Goal: Book appointment/travel/reservation

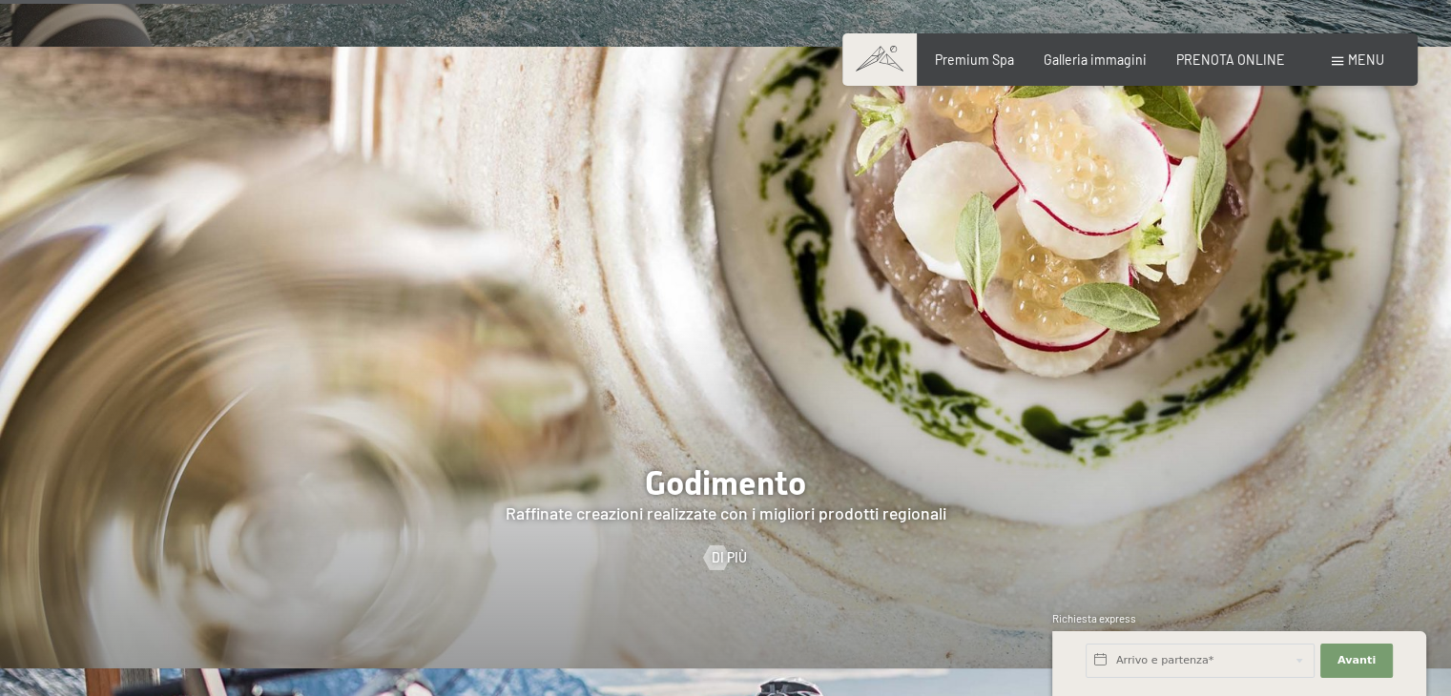
scroll to position [2850, 0]
click at [1120, 49] on span "Galleria immagini" at bounding box center [1094, 57] width 103 height 16
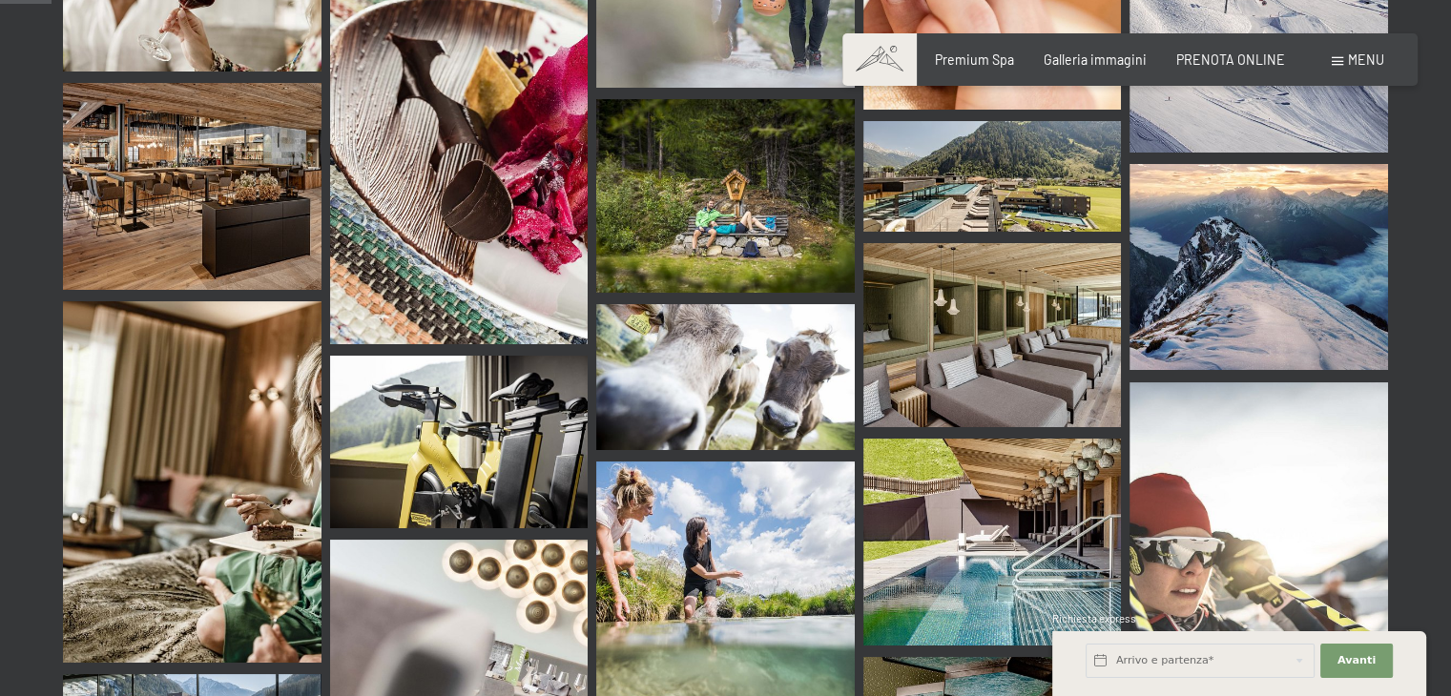
scroll to position [275, 0]
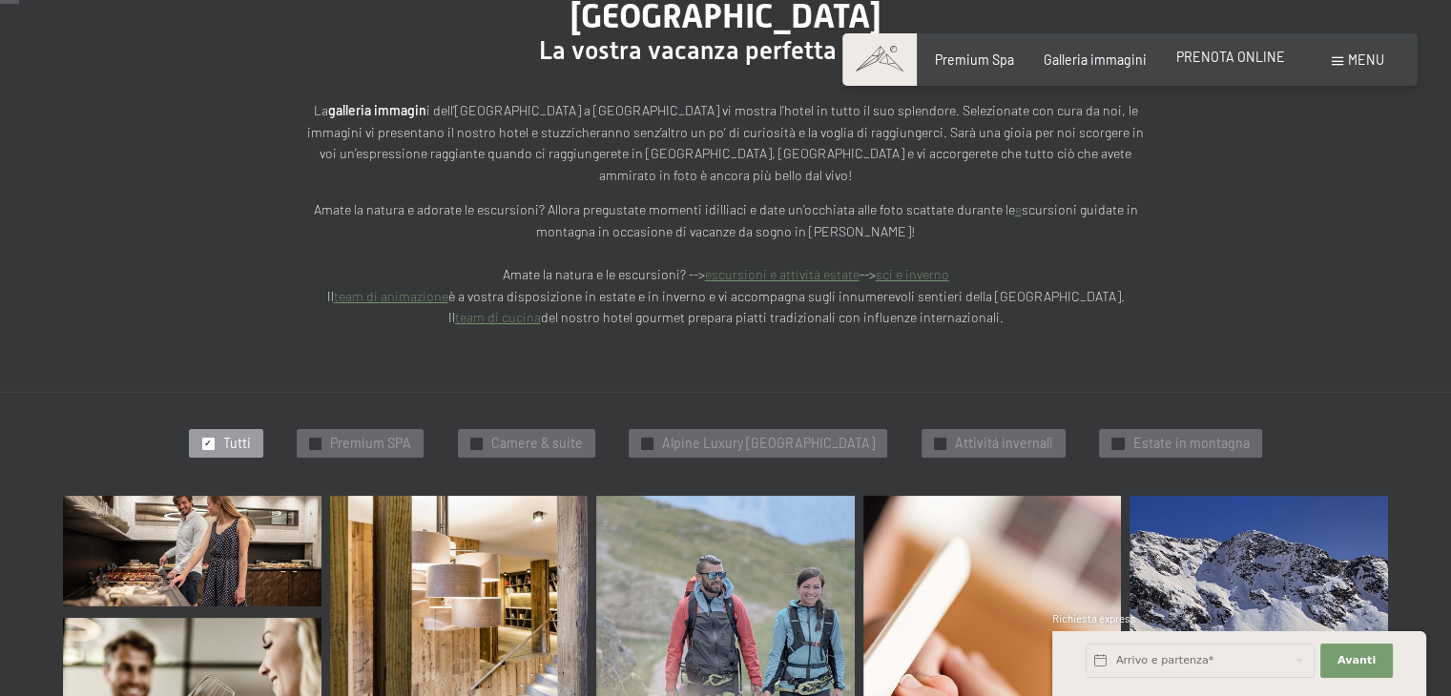
click at [1236, 63] on span "PRENOTA ONLINE" at bounding box center [1230, 57] width 109 height 16
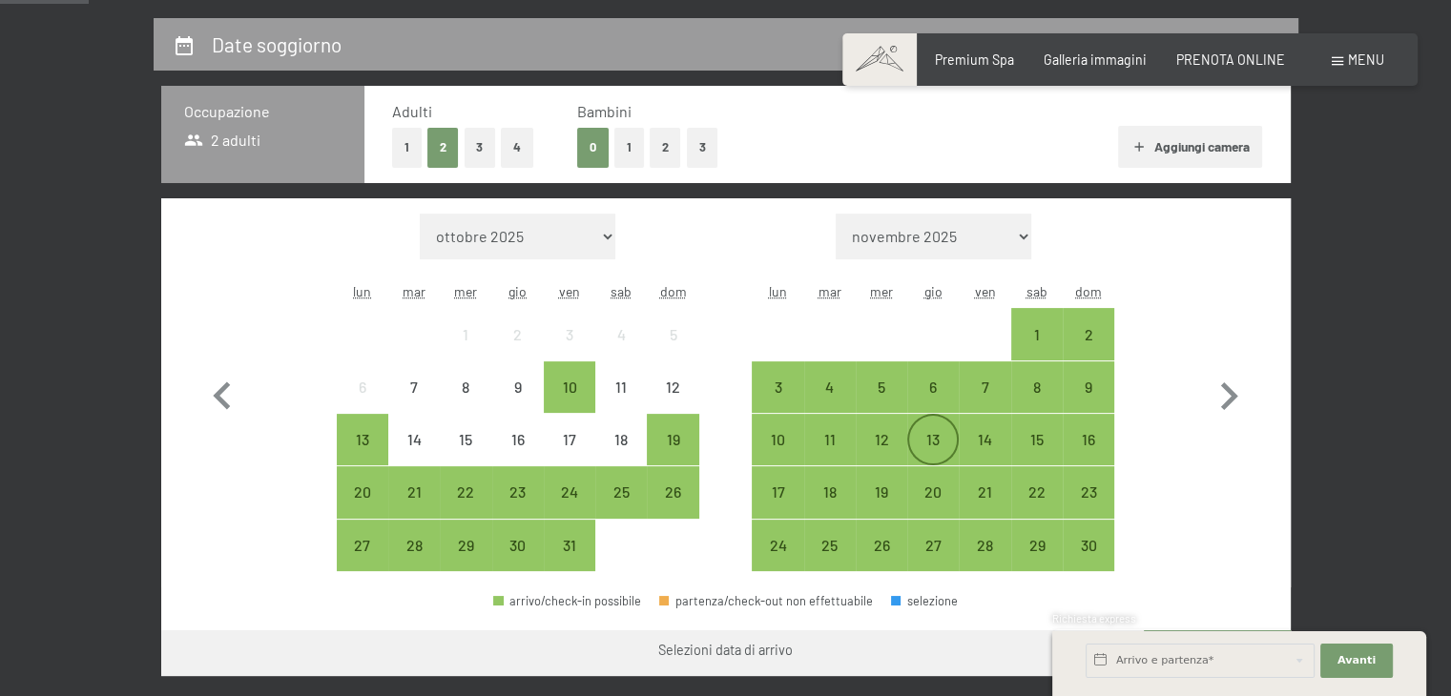
scroll to position [400, 0]
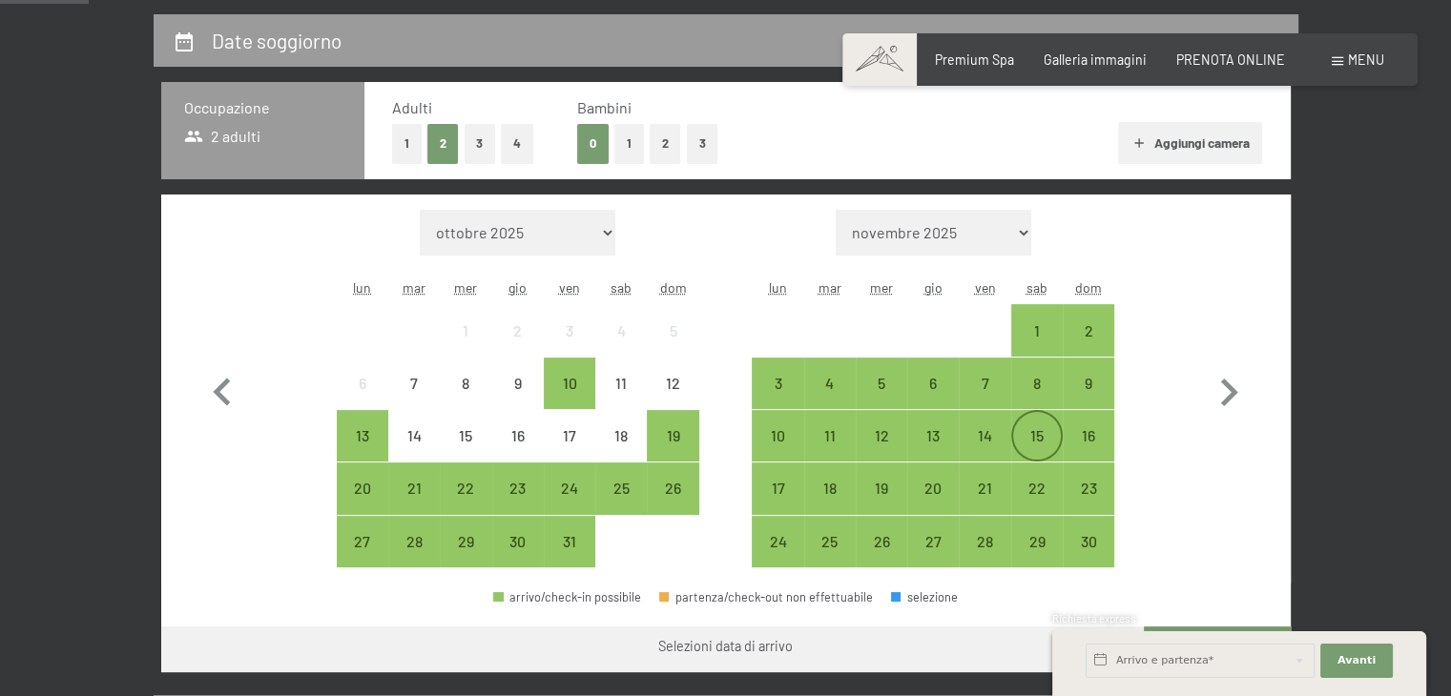
click at [1033, 417] on div "15" at bounding box center [1037, 436] width 48 height 48
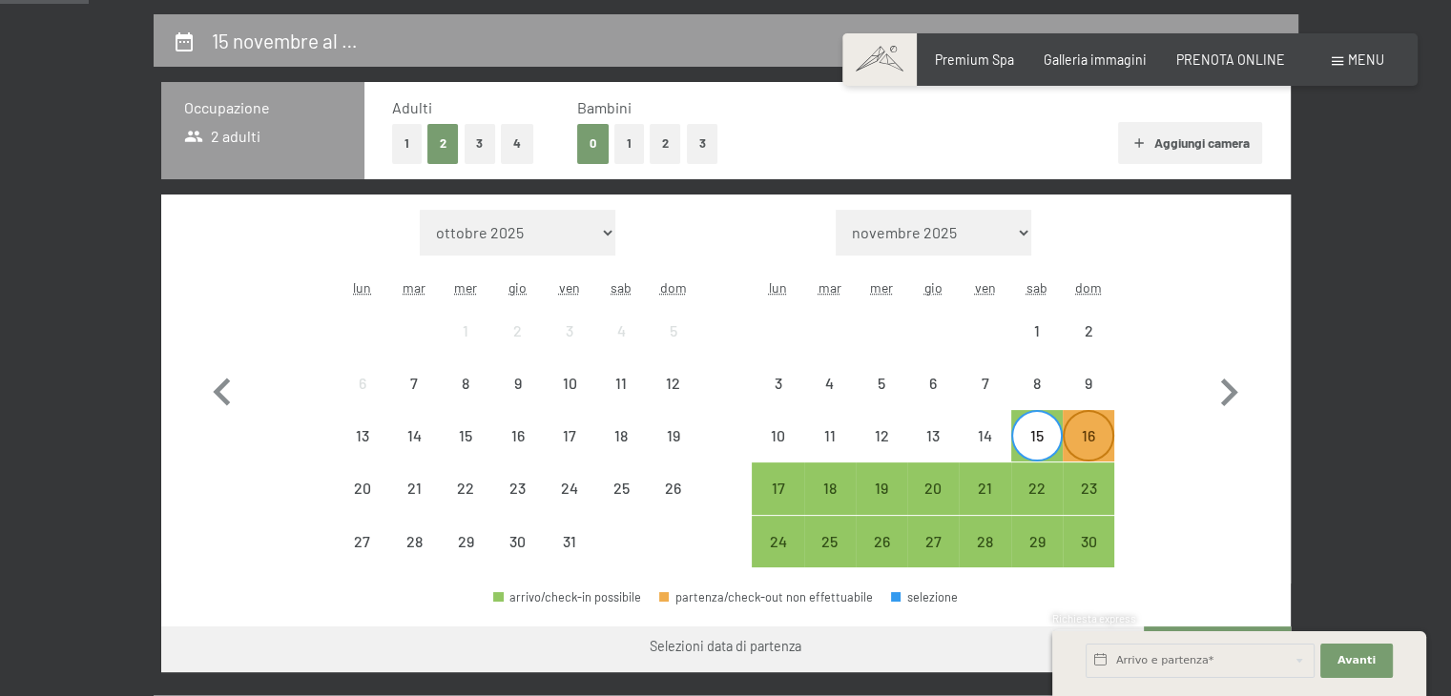
click at [1064, 428] on div "16" at bounding box center [1088, 452] width 48 height 48
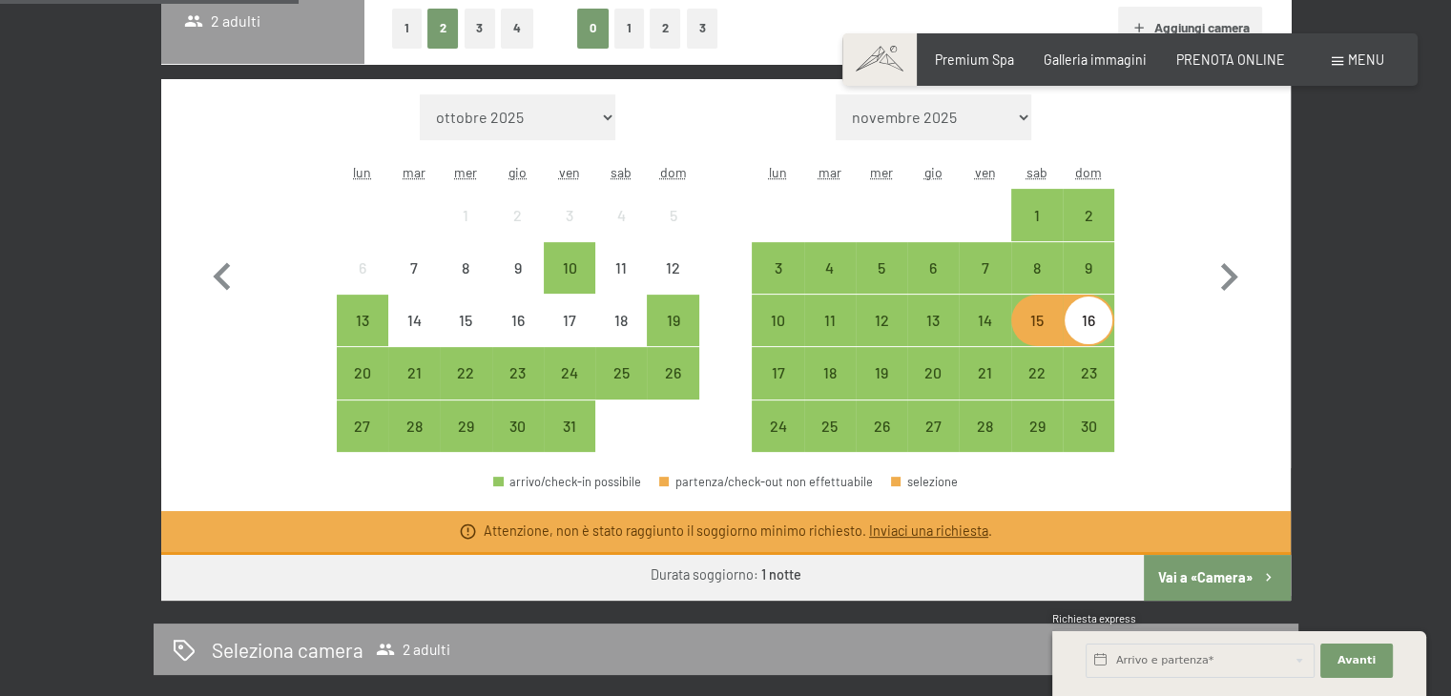
scroll to position [622, 0]
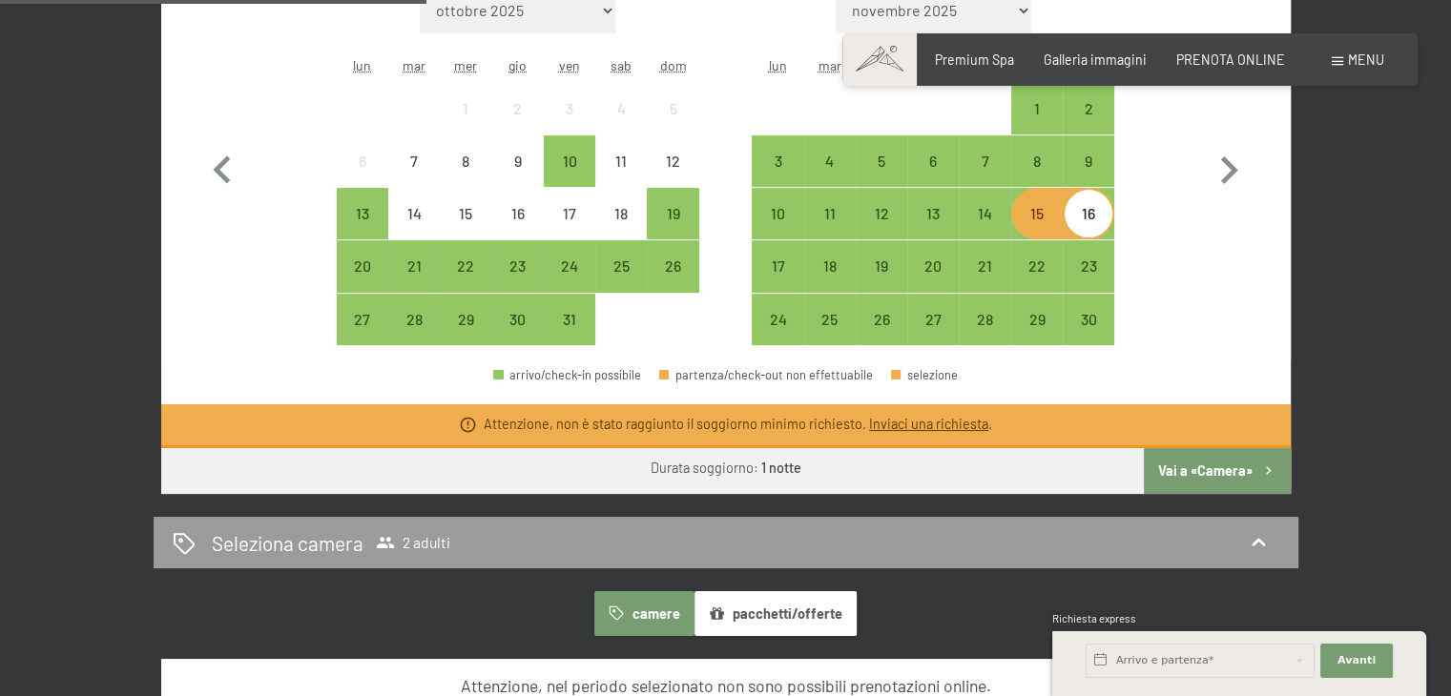
click at [1244, 466] on button "Vai a «Camera»" at bounding box center [1217, 471] width 146 height 46
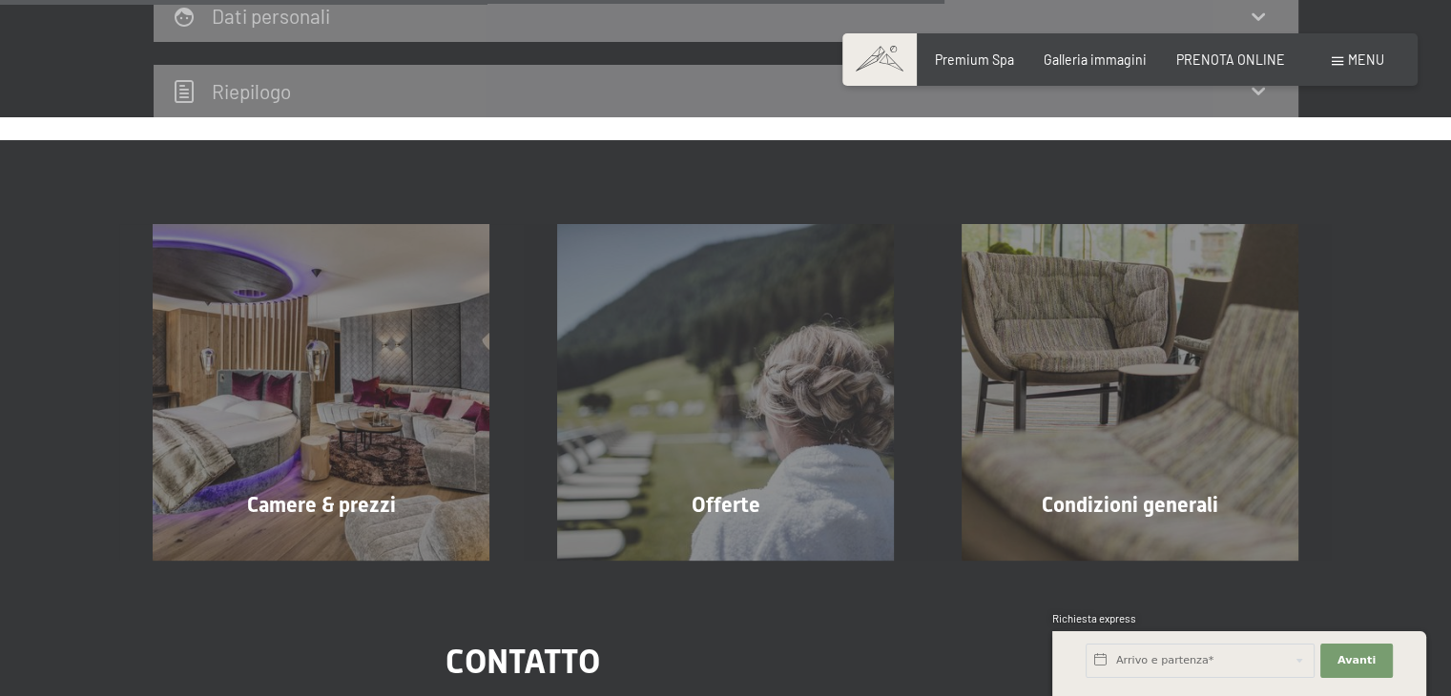
scroll to position [977, 0]
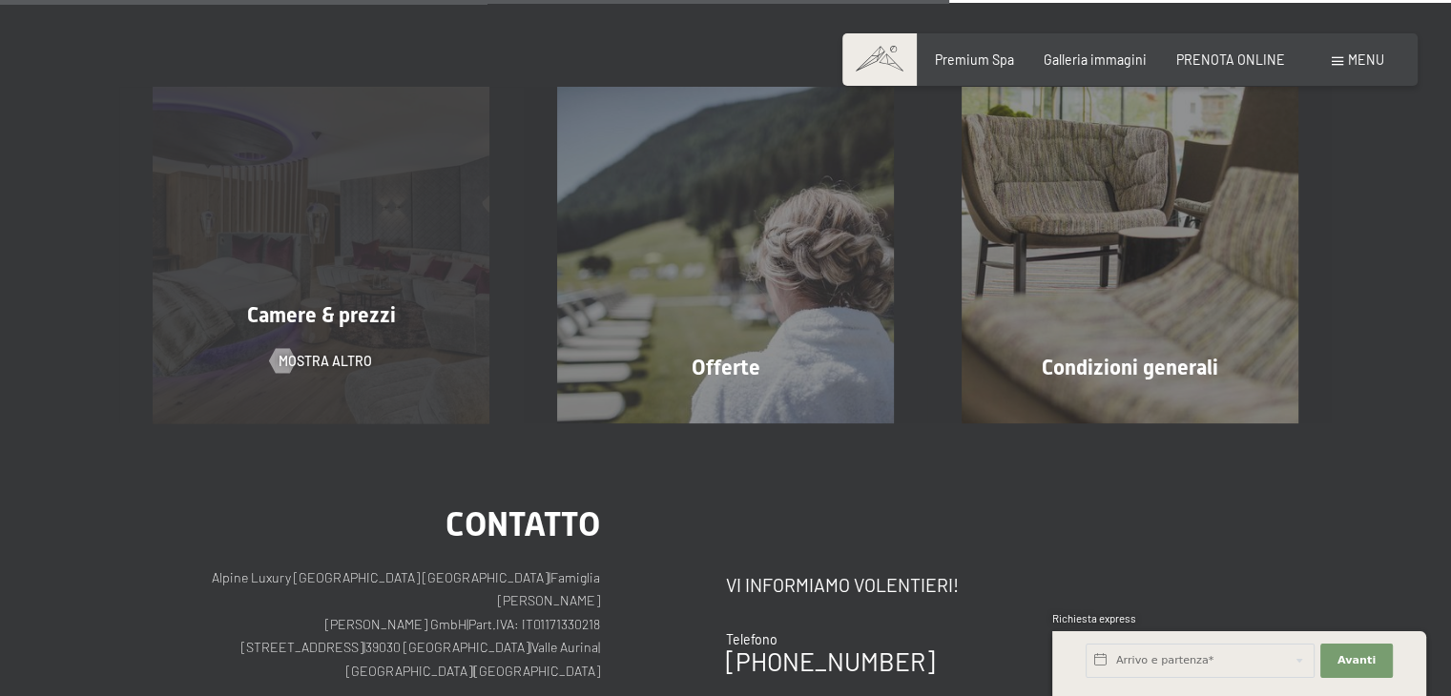
click at [316, 321] on span "Camere & prezzi" at bounding box center [321, 315] width 149 height 24
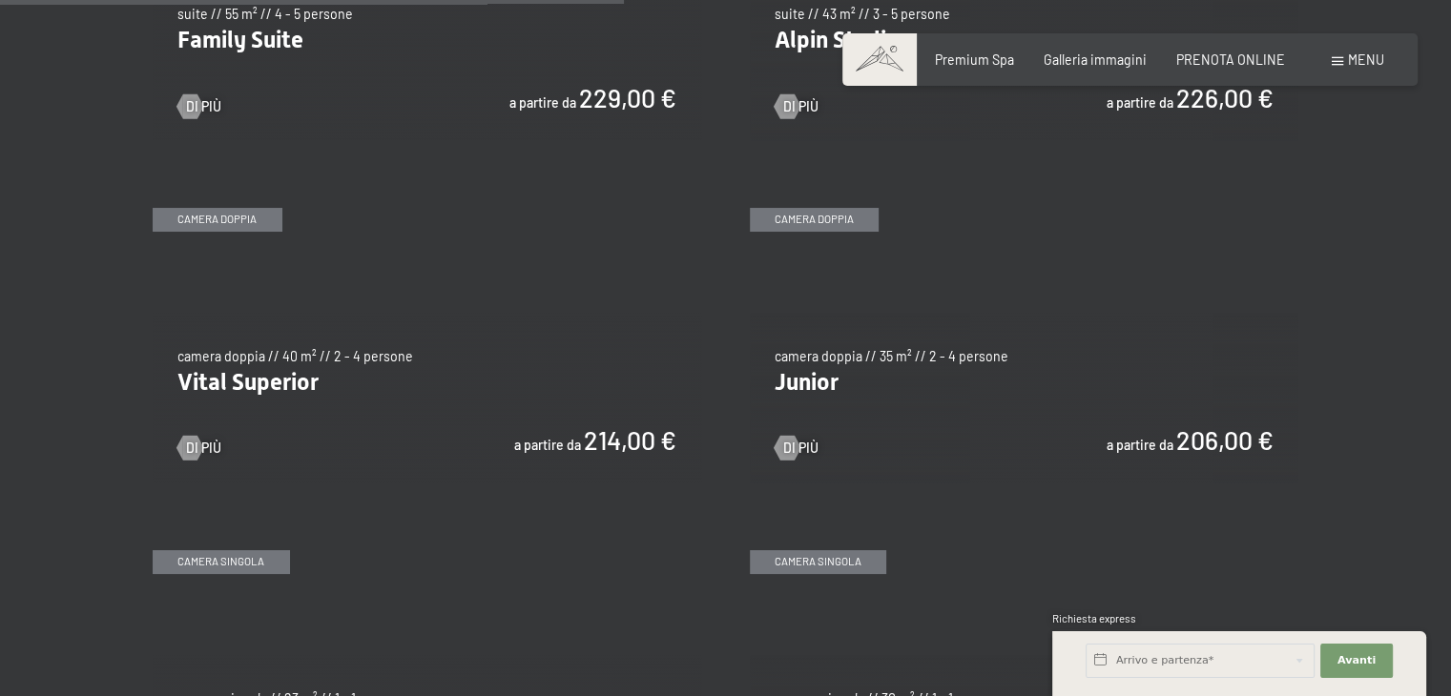
scroll to position [2320, 0]
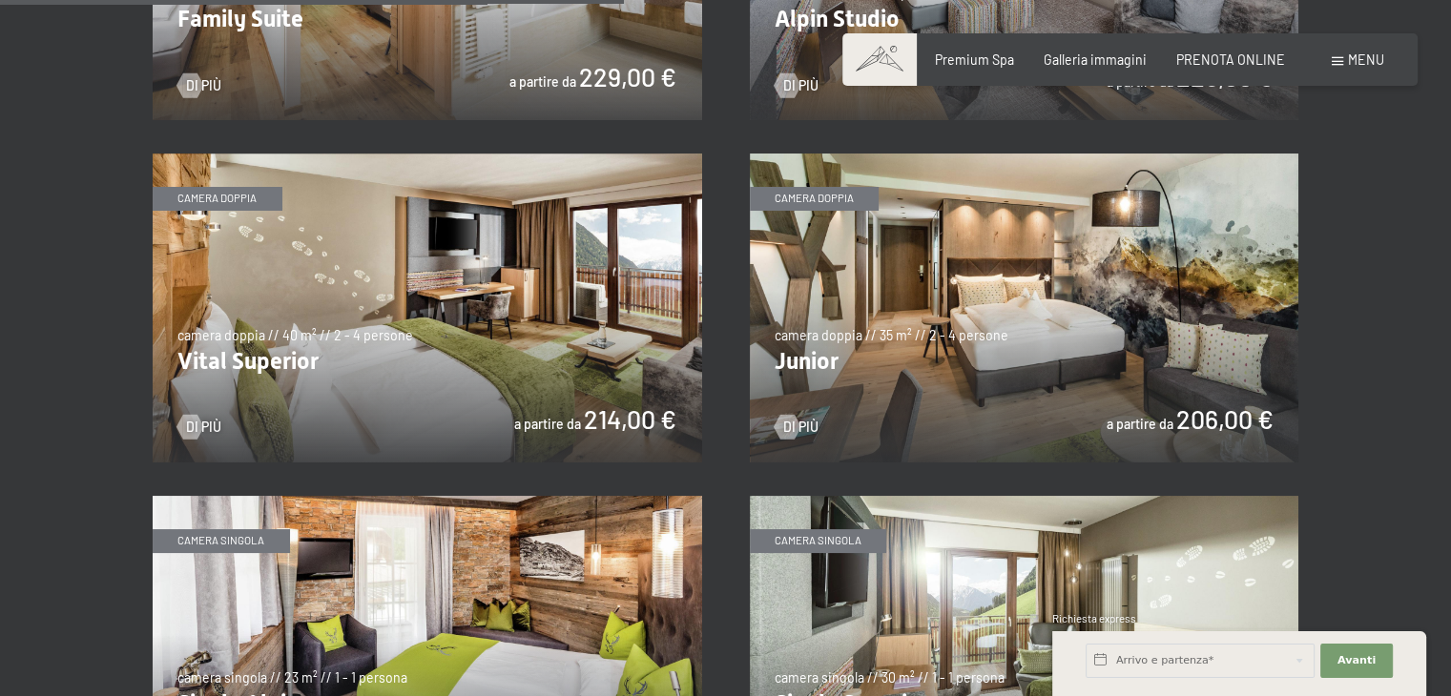
click at [1012, 304] on img at bounding box center [1024, 308] width 549 height 309
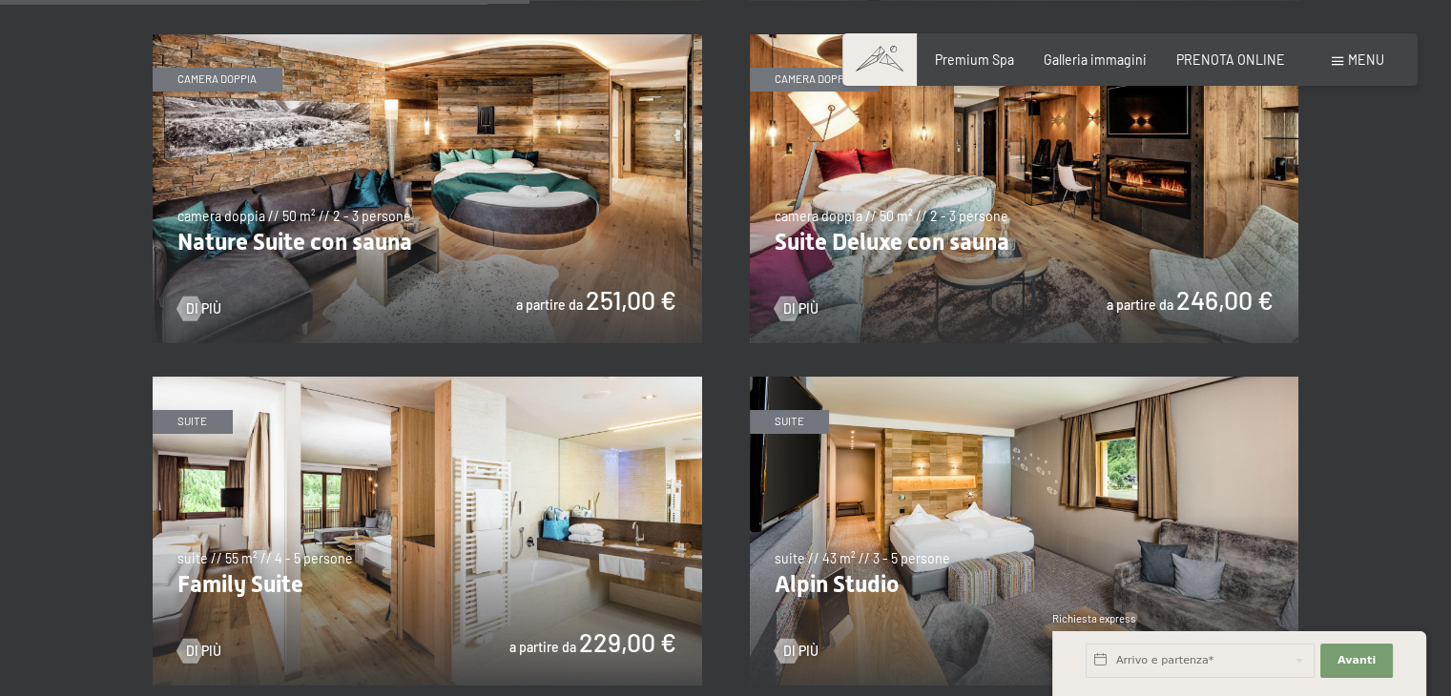
scroll to position [1751, 0]
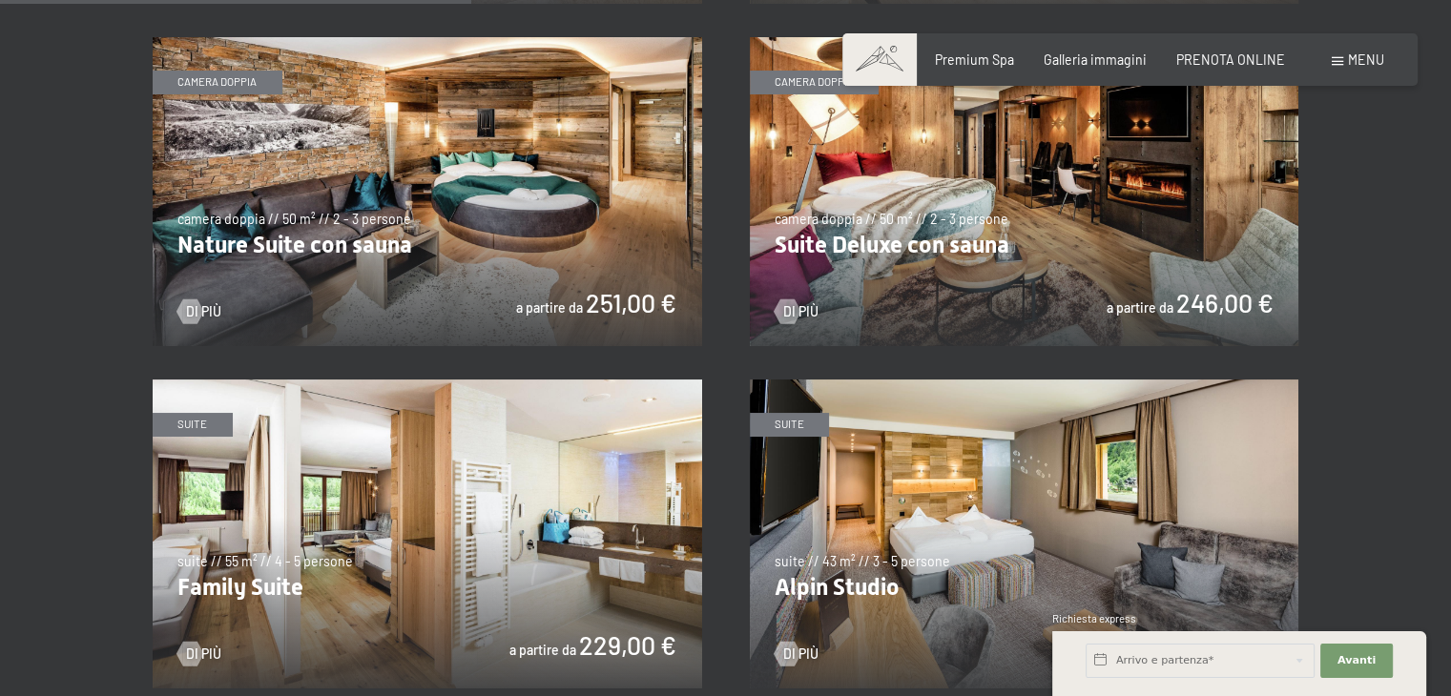
click at [630, 310] on img at bounding box center [427, 191] width 549 height 309
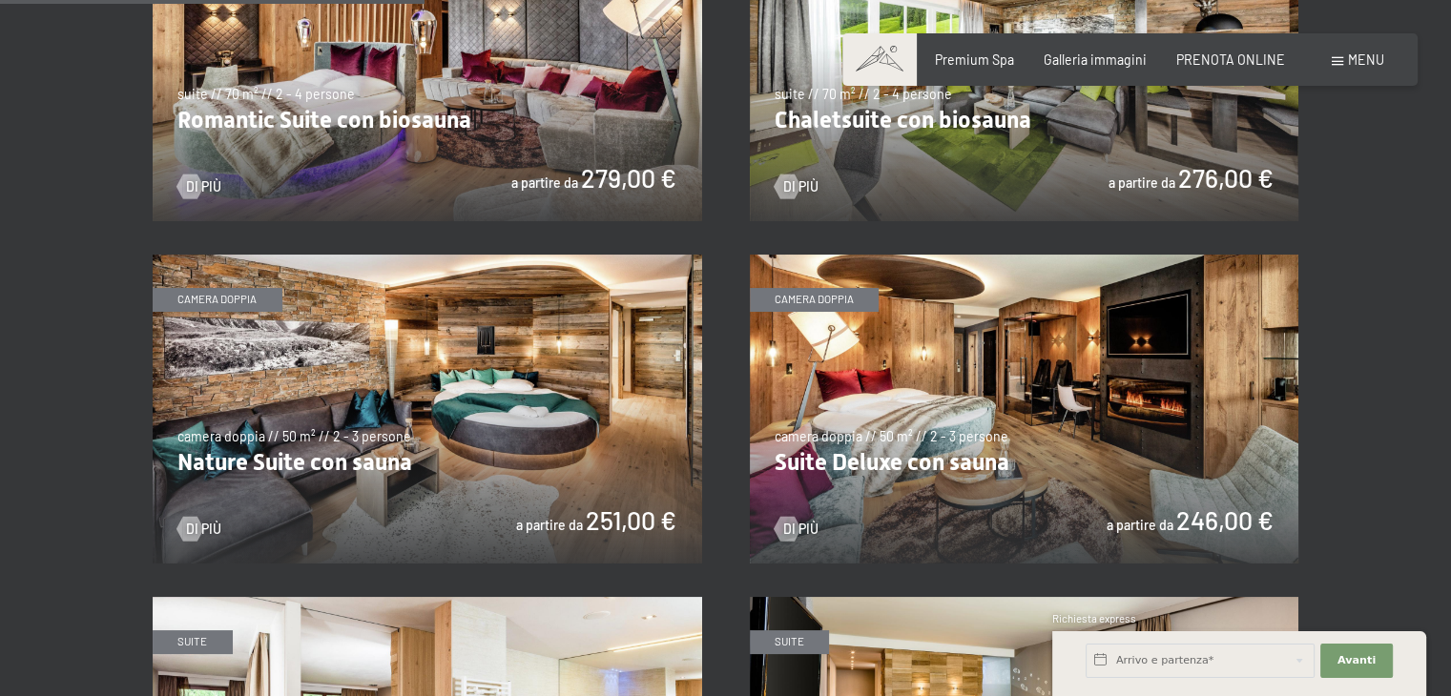
scroll to position [1579, 0]
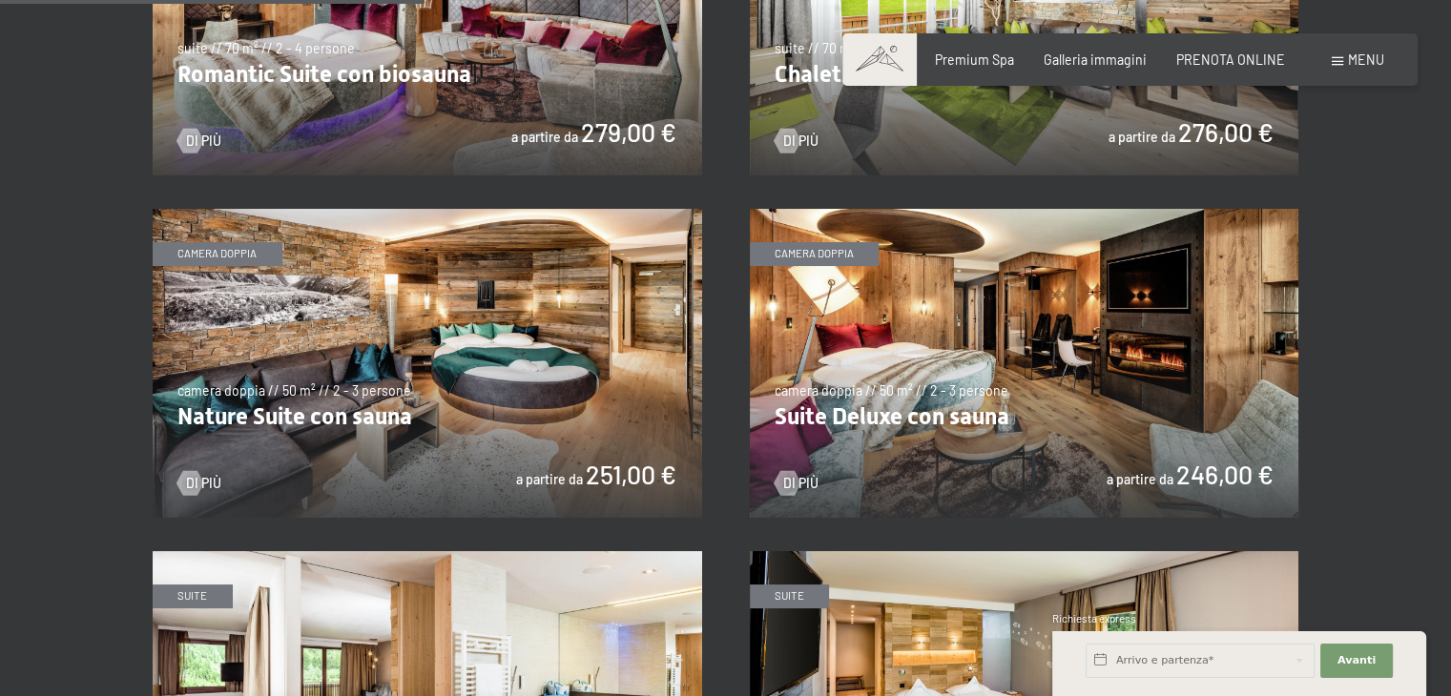
click at [1000, 361] on img at bounding box center [1024, 363] width 549 height 309
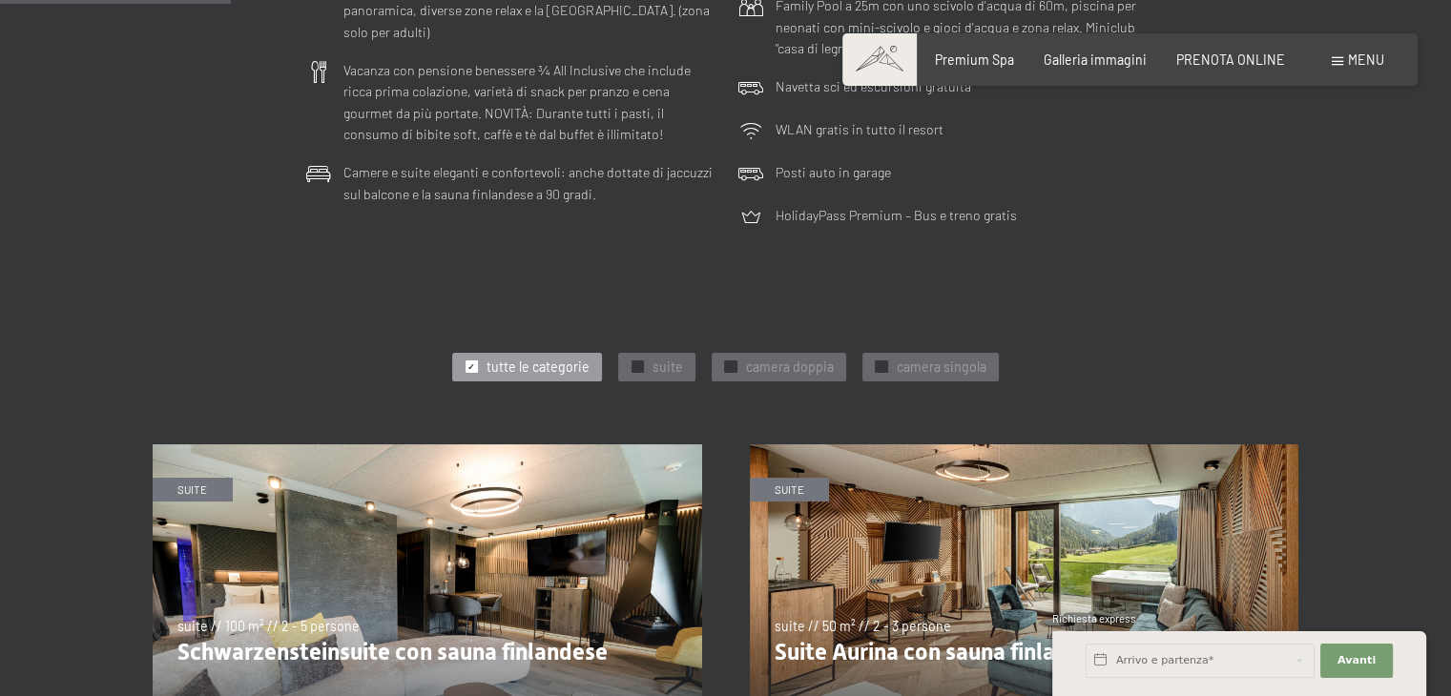
scroll to position [940, 0]
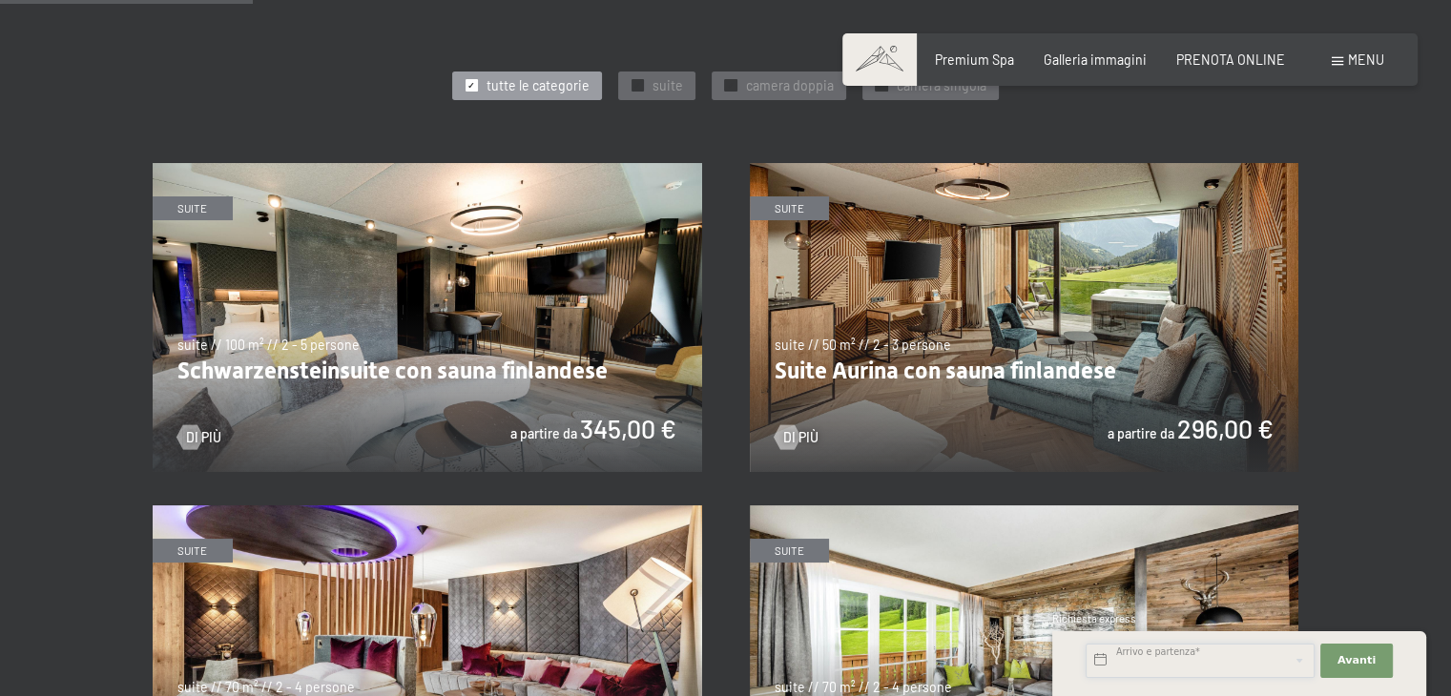
click at [1173, 650] on input "text" at bounding box center [1199, 661] width 229 height 34
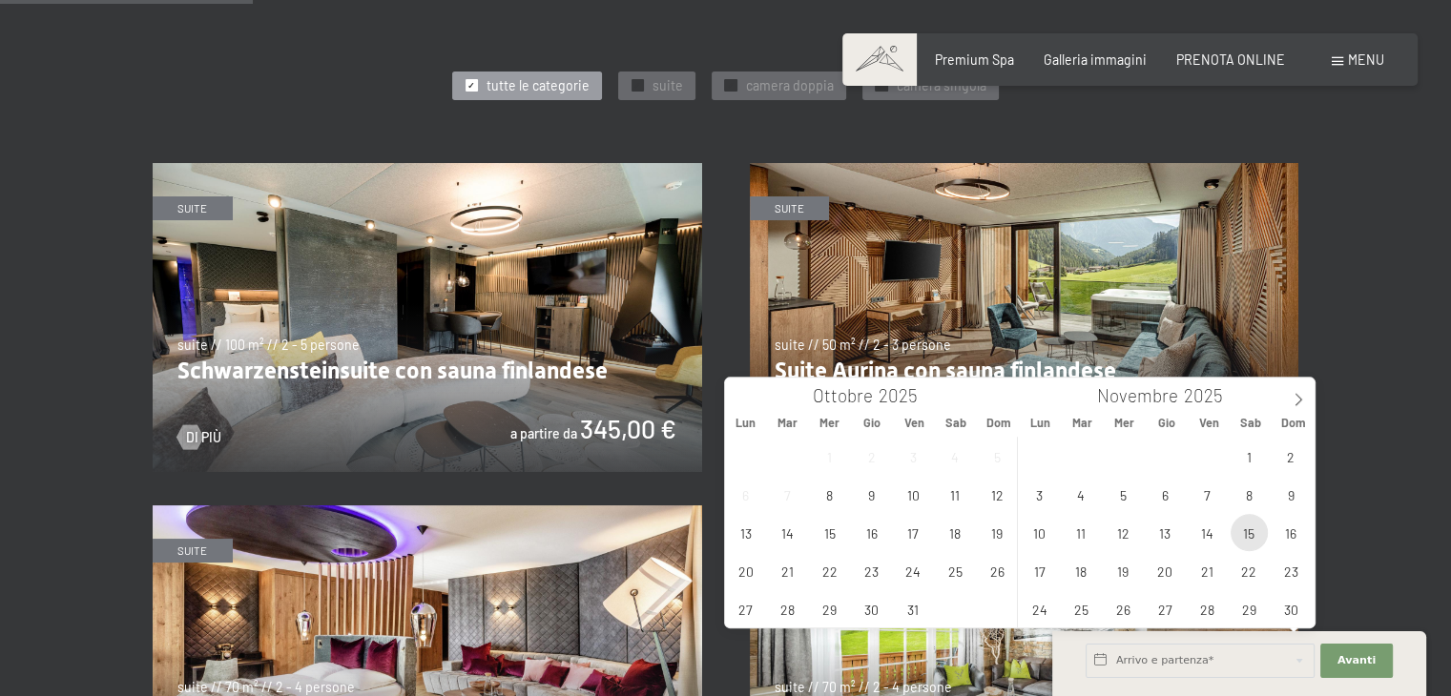
click at [1255, 539] on span "15" at bounding box center [1248, 532] width 37 height 37
type input "Sab. 15/11/2025"
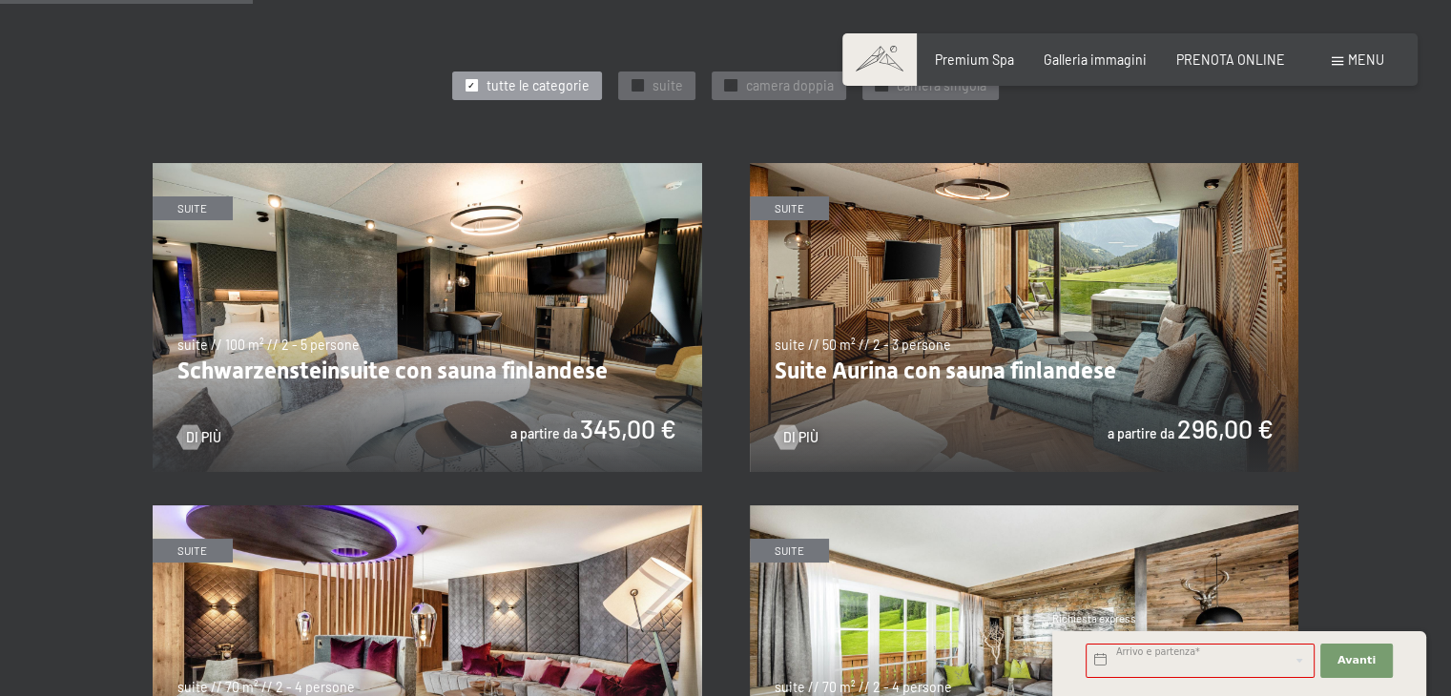
drag, startPoint x: 1282, startPoint y: 537, endPoint x: 1370, endPoint y: 512, distance: 91.2
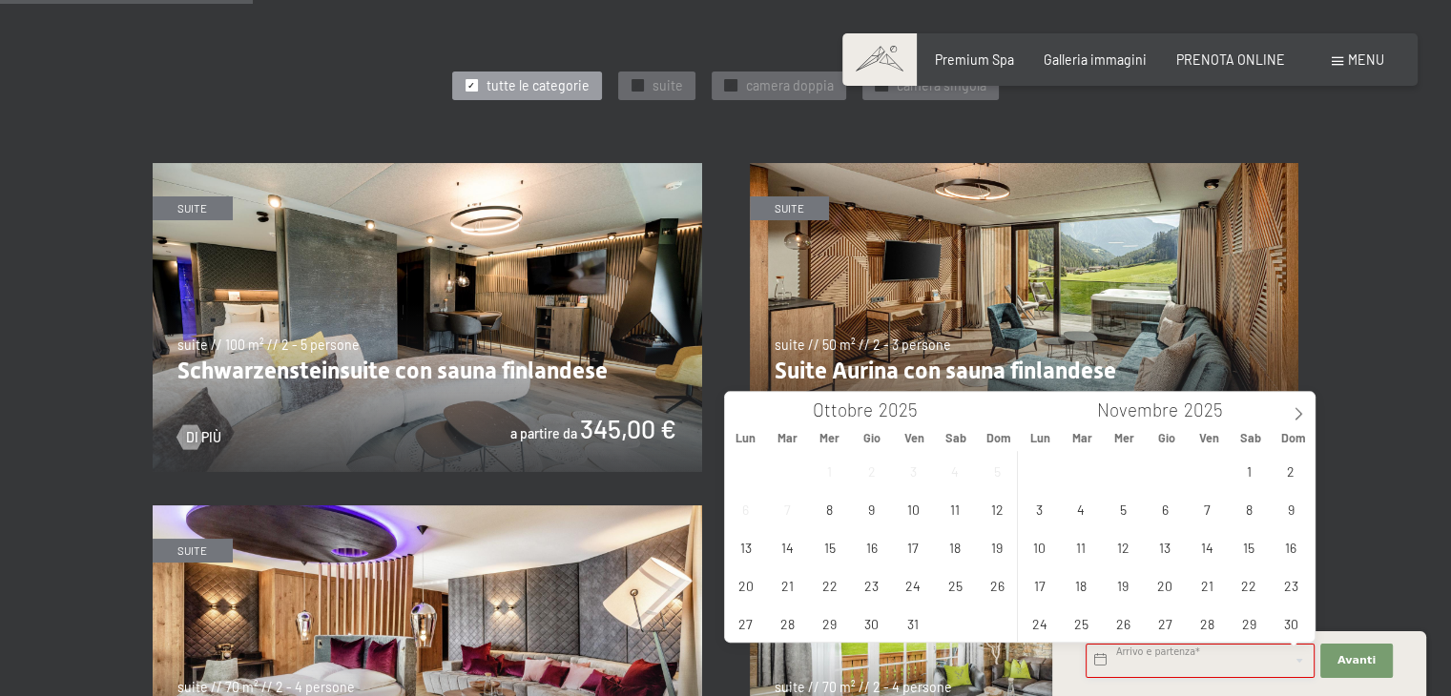
click at [1212, 647] on input "text" at bounding box center [1199, 661] width 229 height 34
click at [1255, 541] on span "15" at bounding box center [1248, 546] width 37 height 37
click at [1299, 547] on span "16" at bounding box center [1290, 546] width 37 height 37
type input "Sab. 15/11/2025 - Dom. 16/11/2025"
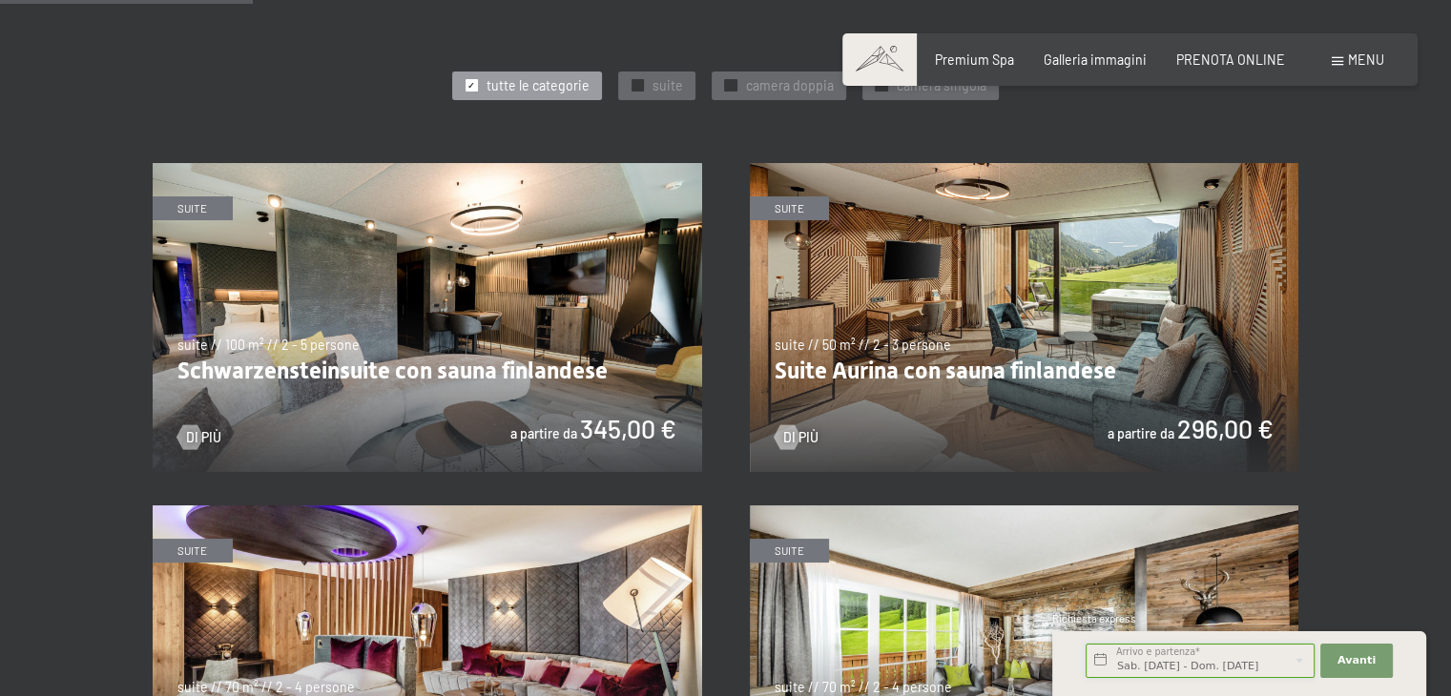
scroll to position [0, 3]
click at [1370, 655] on span "Avanti" at bounding box center [1356, 660] width 38 height 15
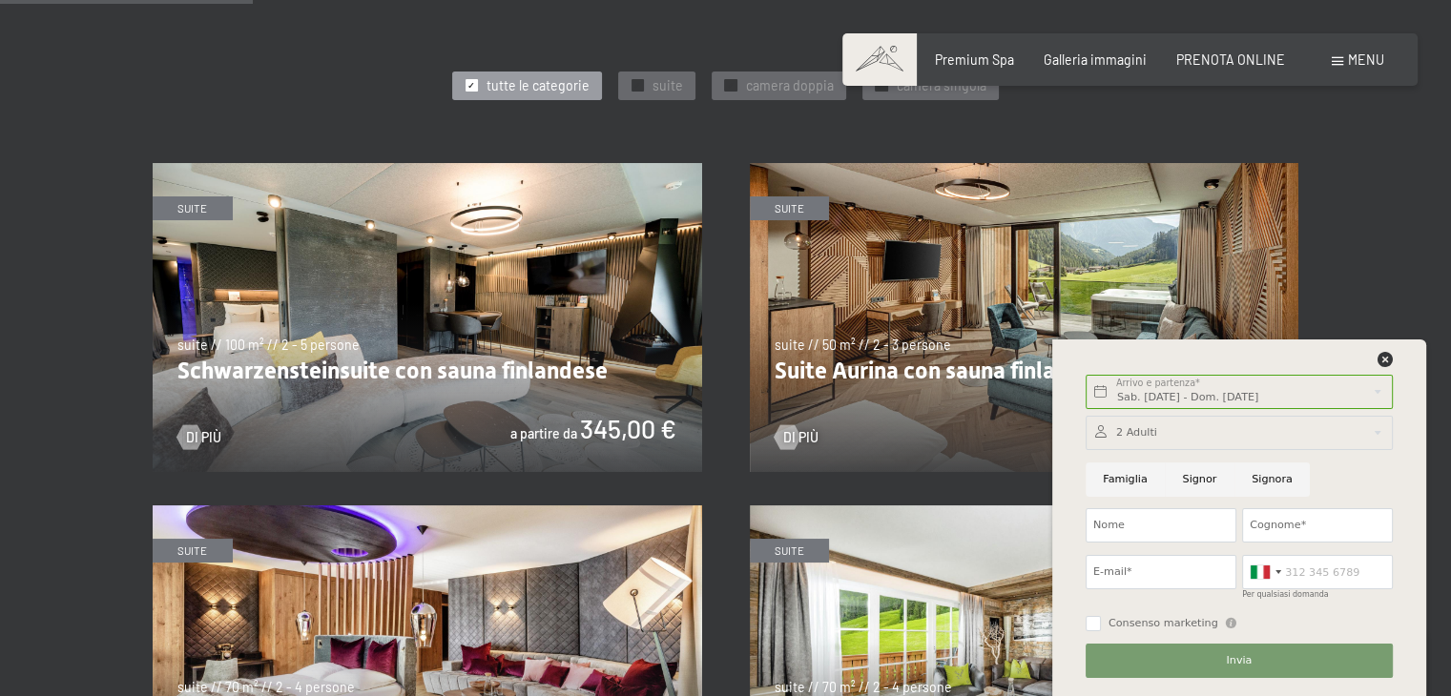
scroll to position [0, 0]
click at [1262, 474] on input "Signora" at bounding box center [1271, 480] width 75 height 34
radio input "true"
click at [1171, 531] on input "Nome" at bounding box center [1160, 525] width 151 height 34
type input "Giorgia"
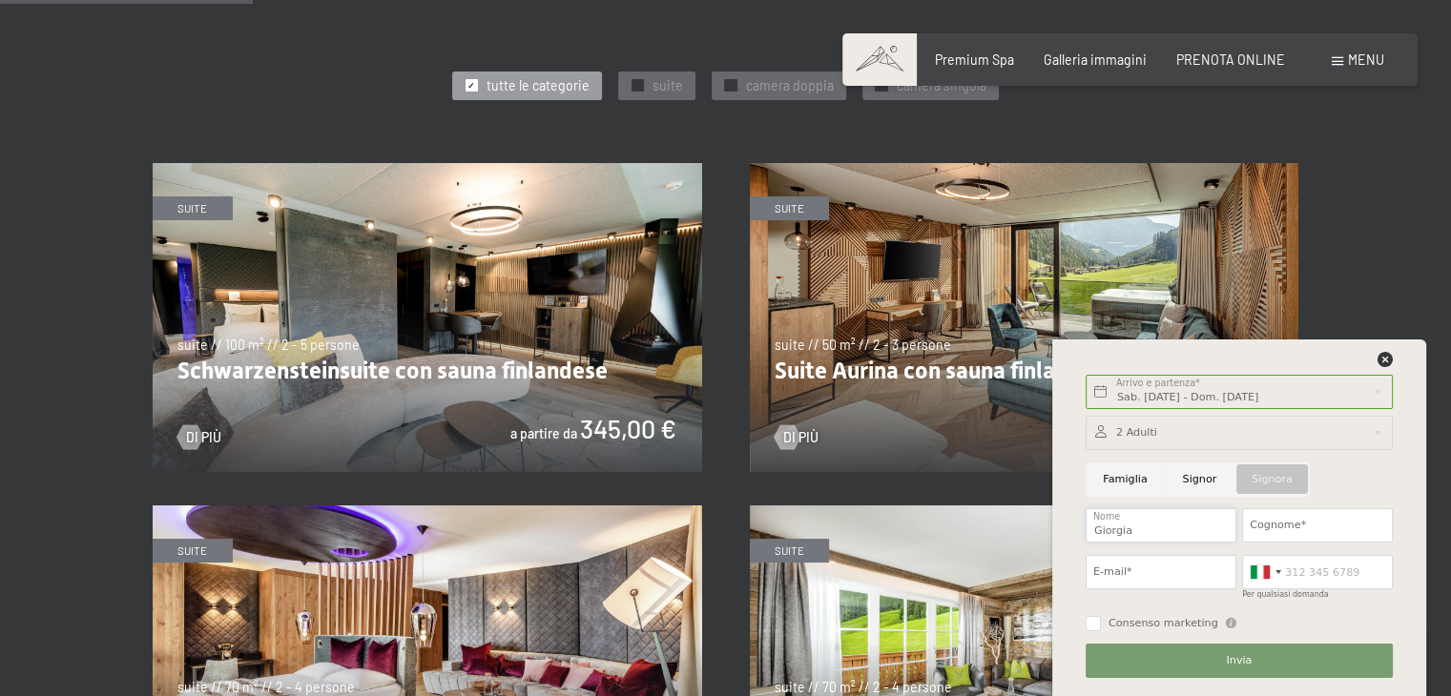
type input "Maranesi"
type input "giorgiamaranesi2002@gmail.com"
type input "3274235400"
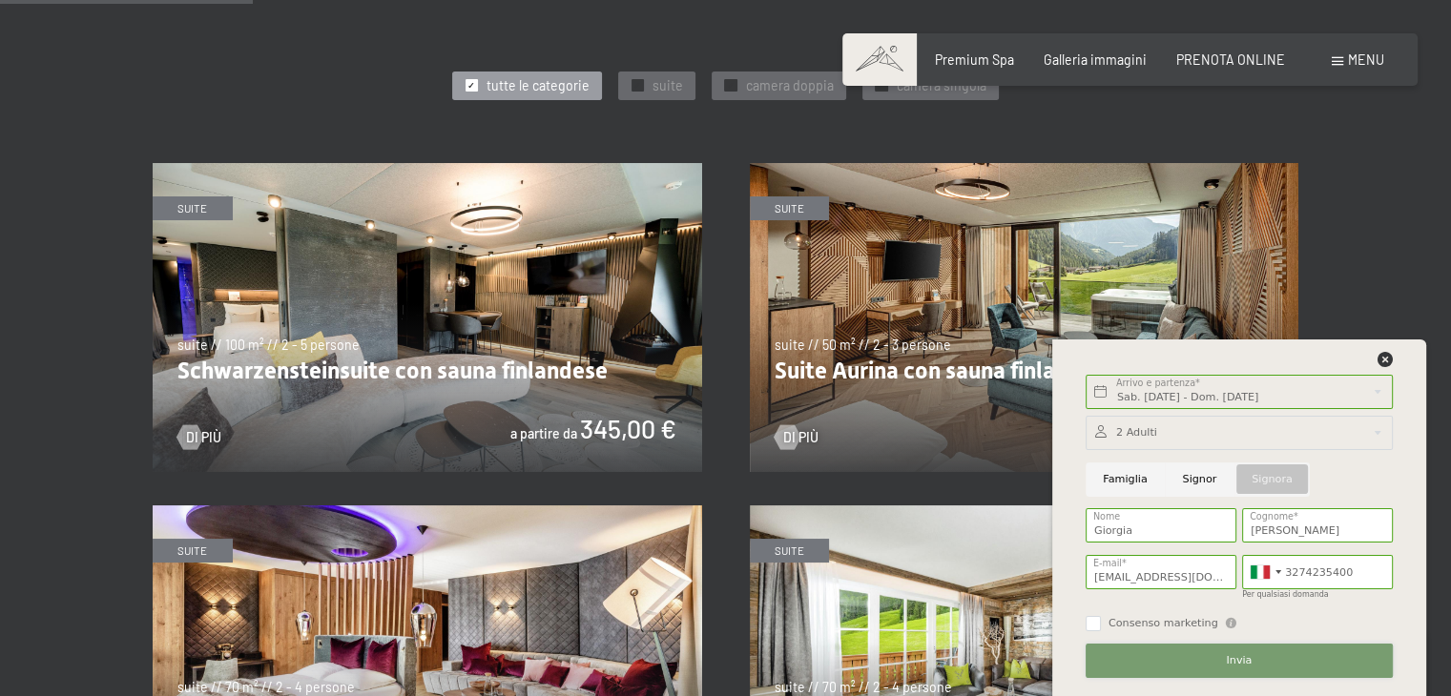
click at [1198, 655] on button "Invia" at bounding box center [1238, 661] width 307 height 34
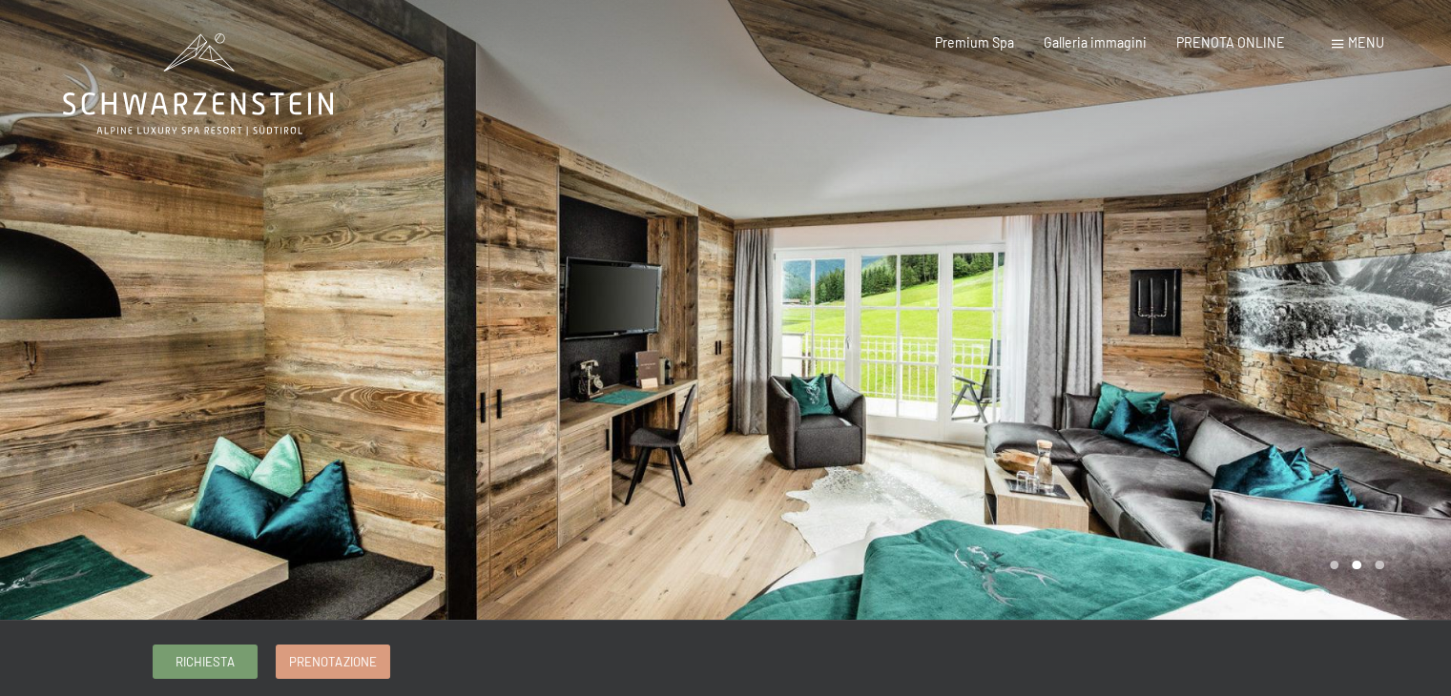
click at [1009, 318] on div at bounding box center [1089, 310] width 726 height 620
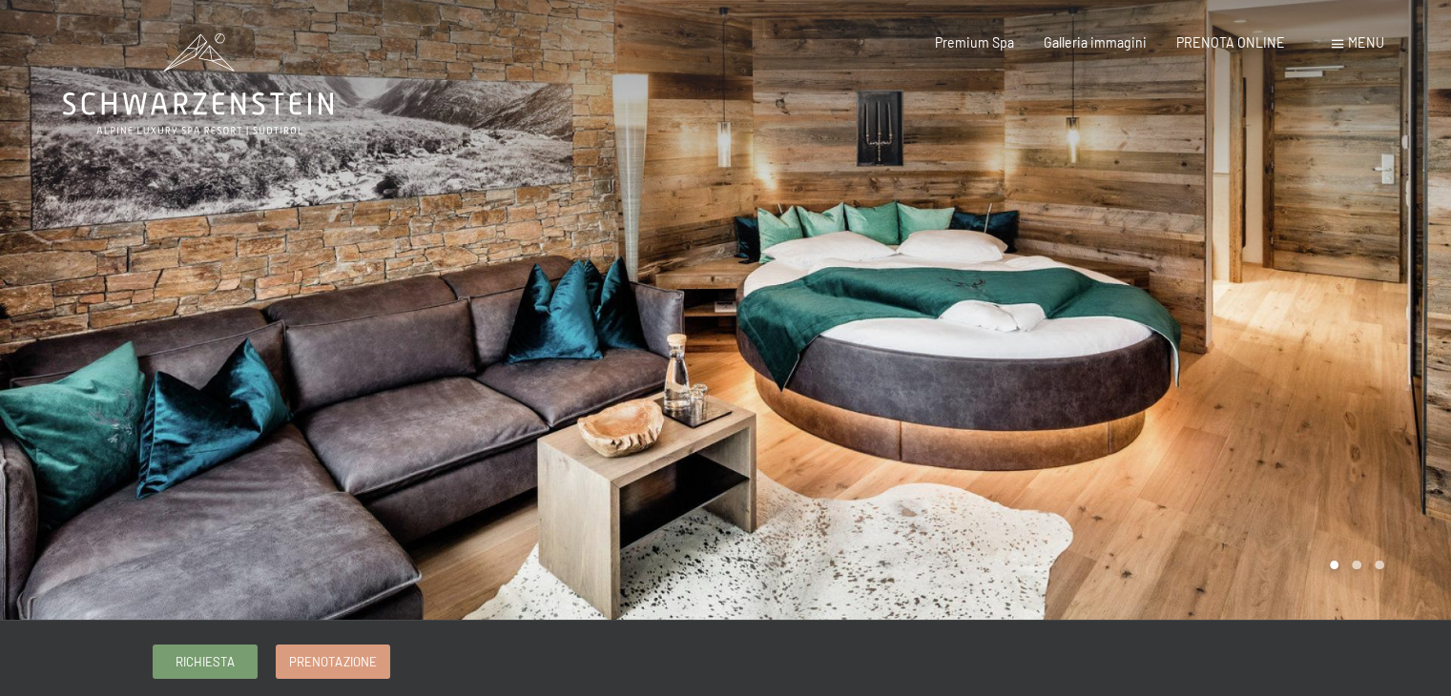
click at [1281, 305] on div at bounding box center [1089, 310] width 726 height 620
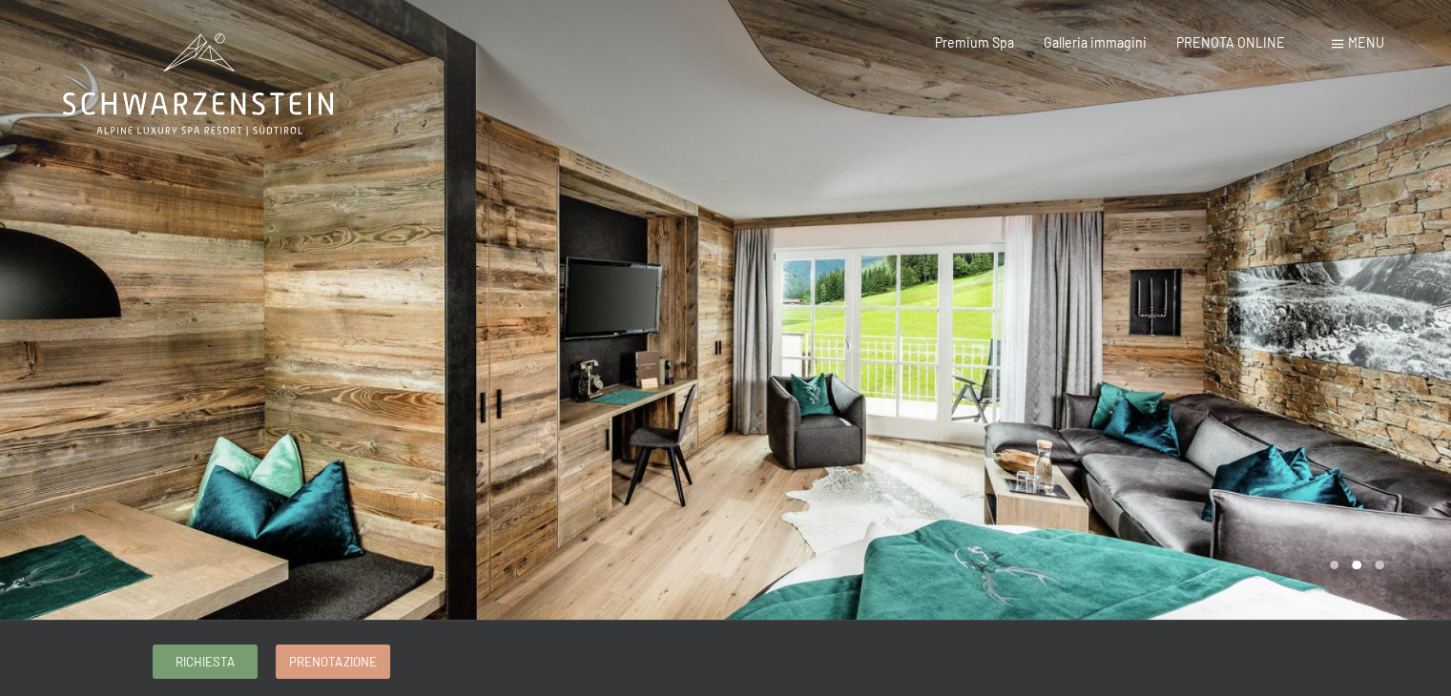
click at [1281, 305] on div at bounding box center [1089, 310] width 726 height 620
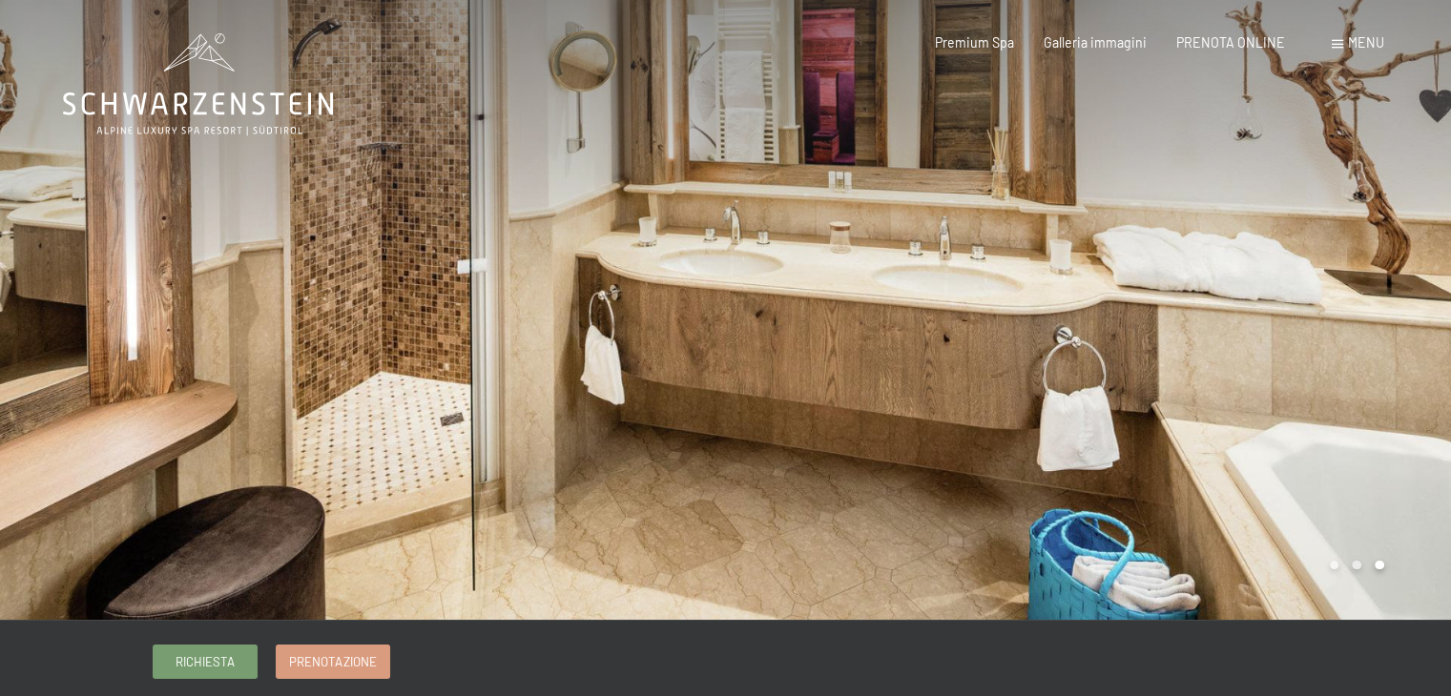
click at [1281, 305] on div at bounding box center [1089, 310] width 726 height 620
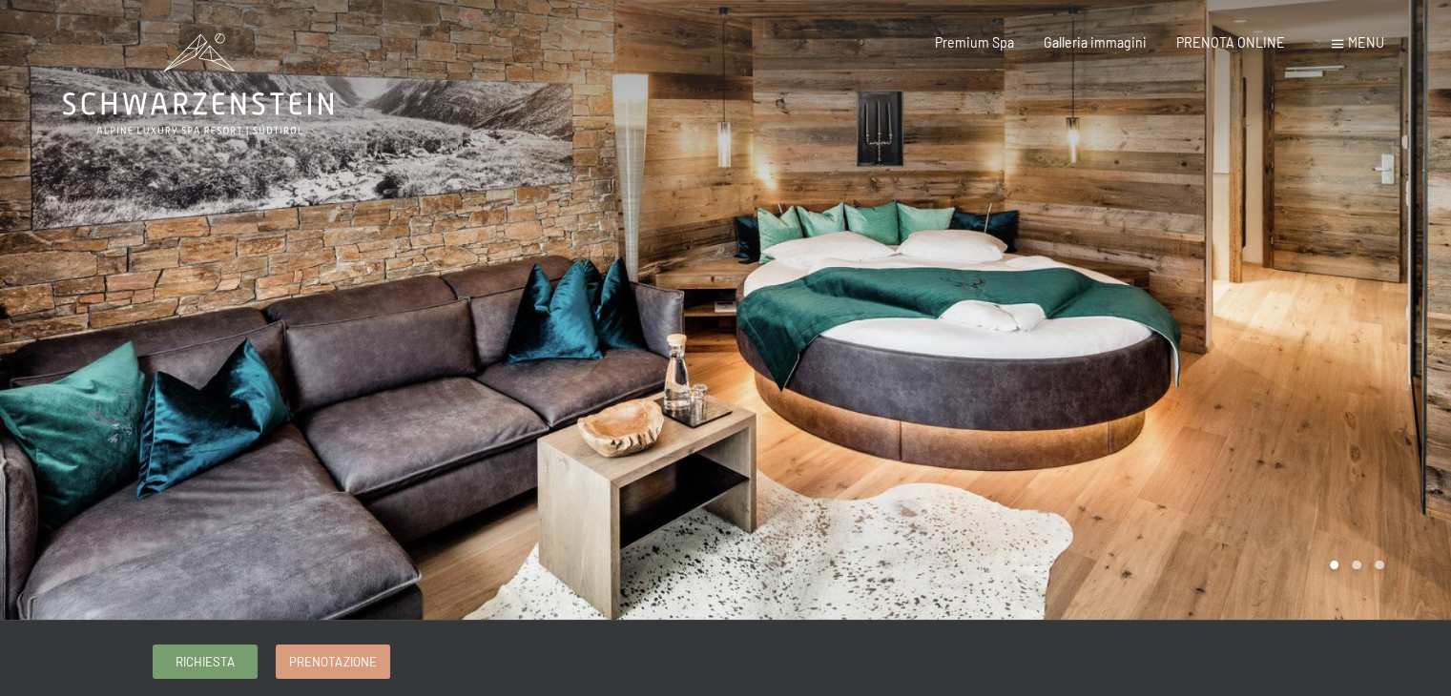
click at [1281, 305] on div at bounding box center [1089, 310] width 726 height 620
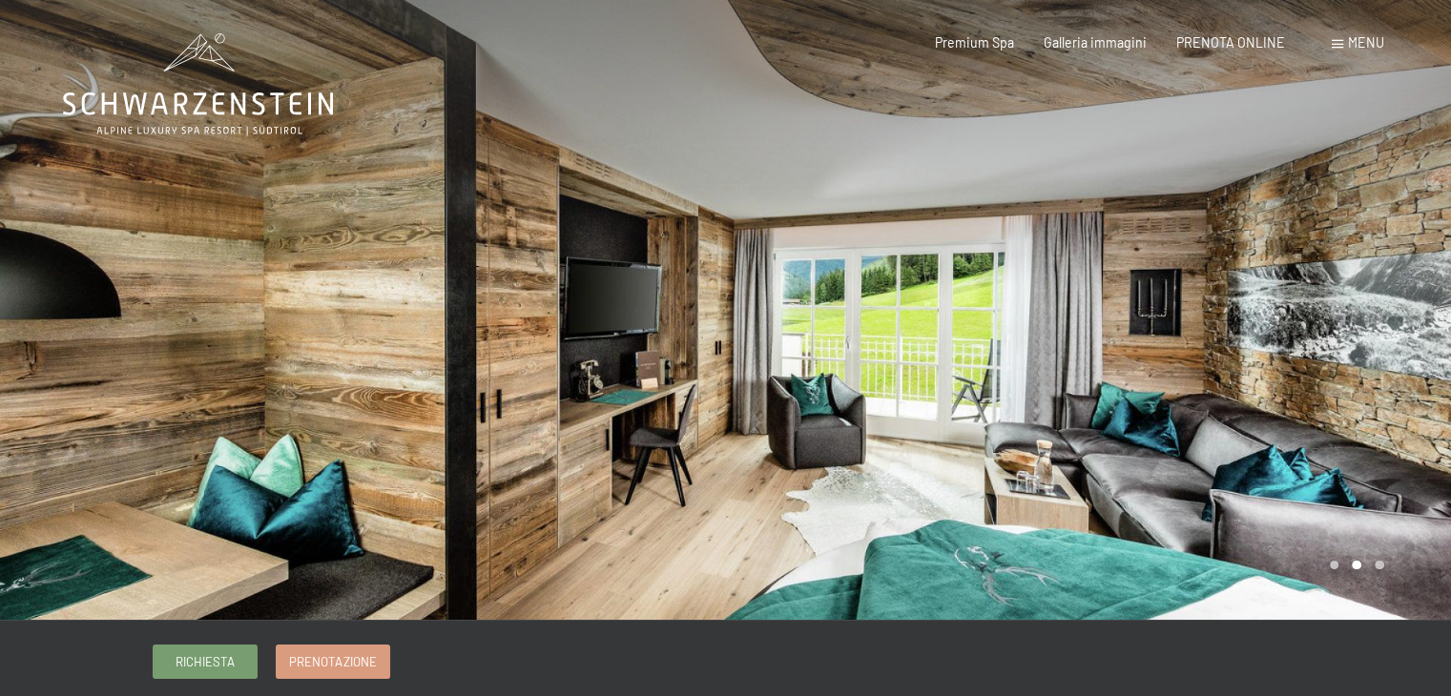
click at [1281, 305] on div at bounding box center [1089, 310] width 726 height 620
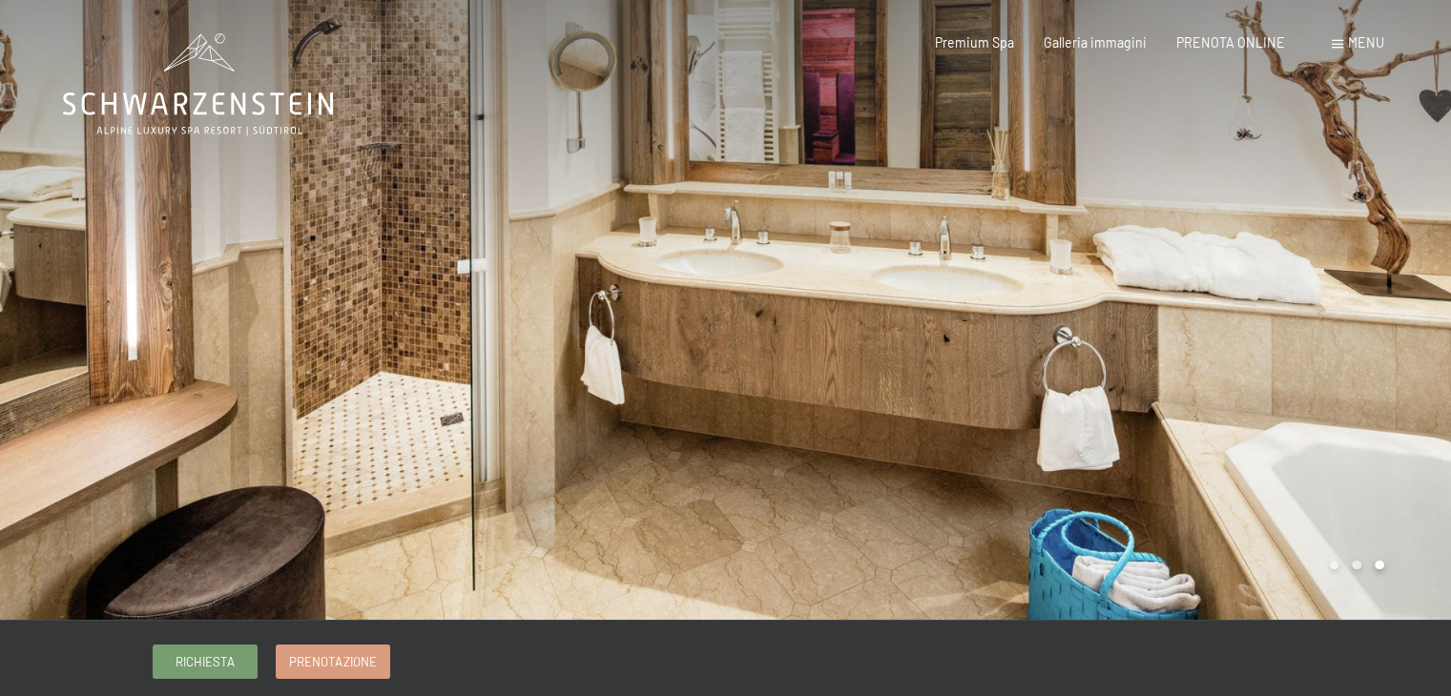
click at [1281, 305] on div at bounding box center [1089, 310] width 726 height 620
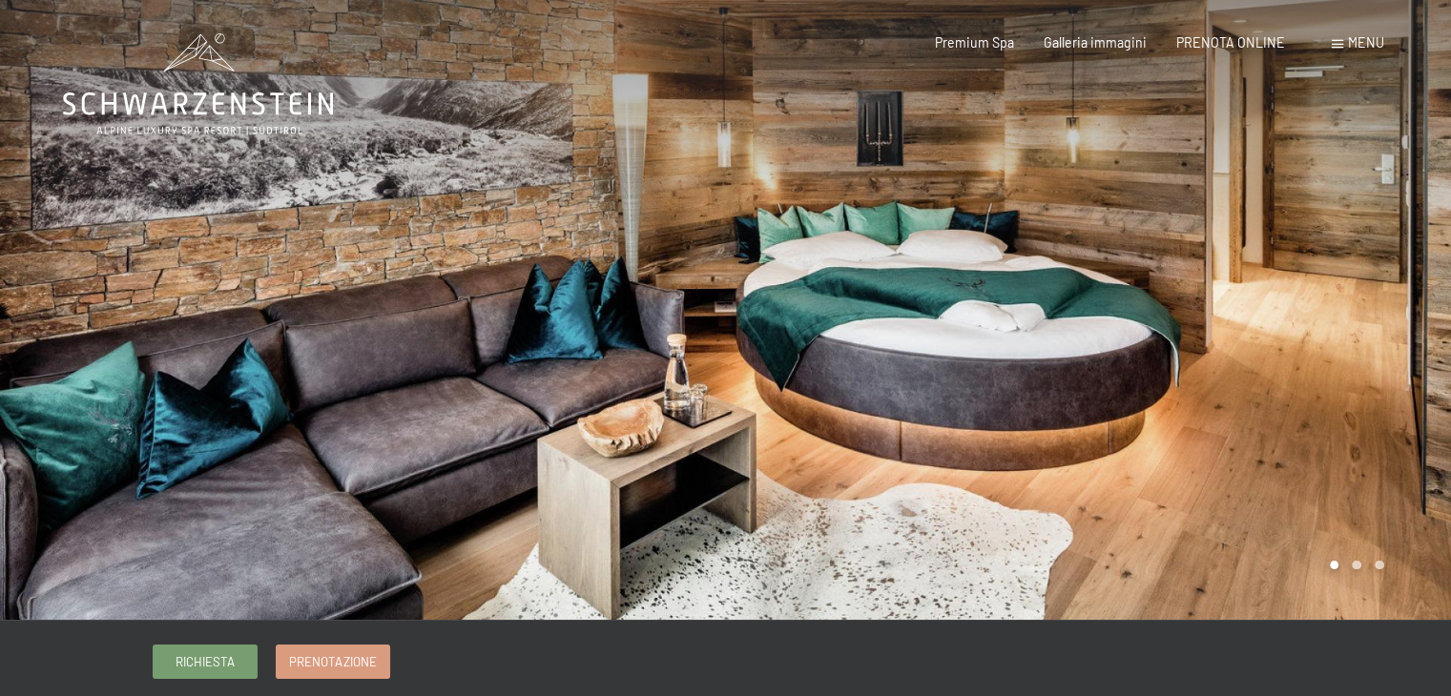
click at [1281, 305] on div at bounding box center [1089, 310] width 726 height 620
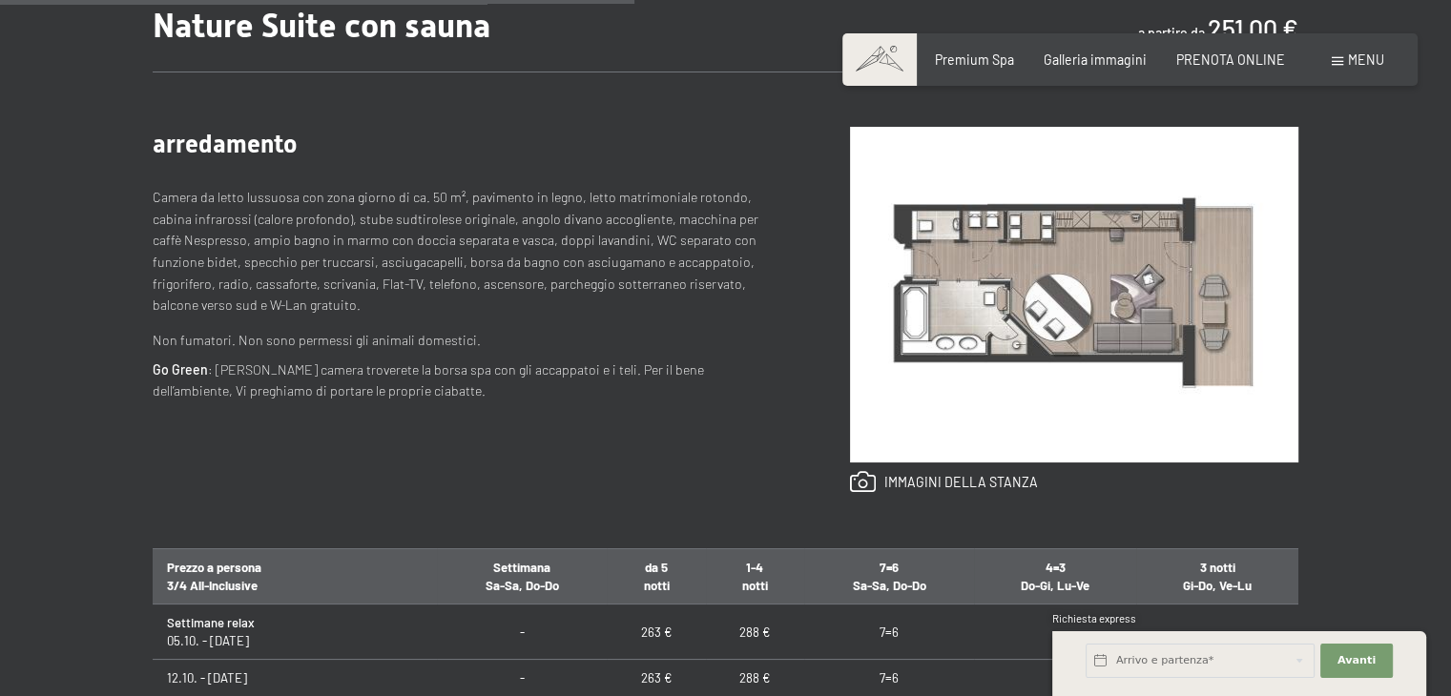
scroll to position [1095, 0]
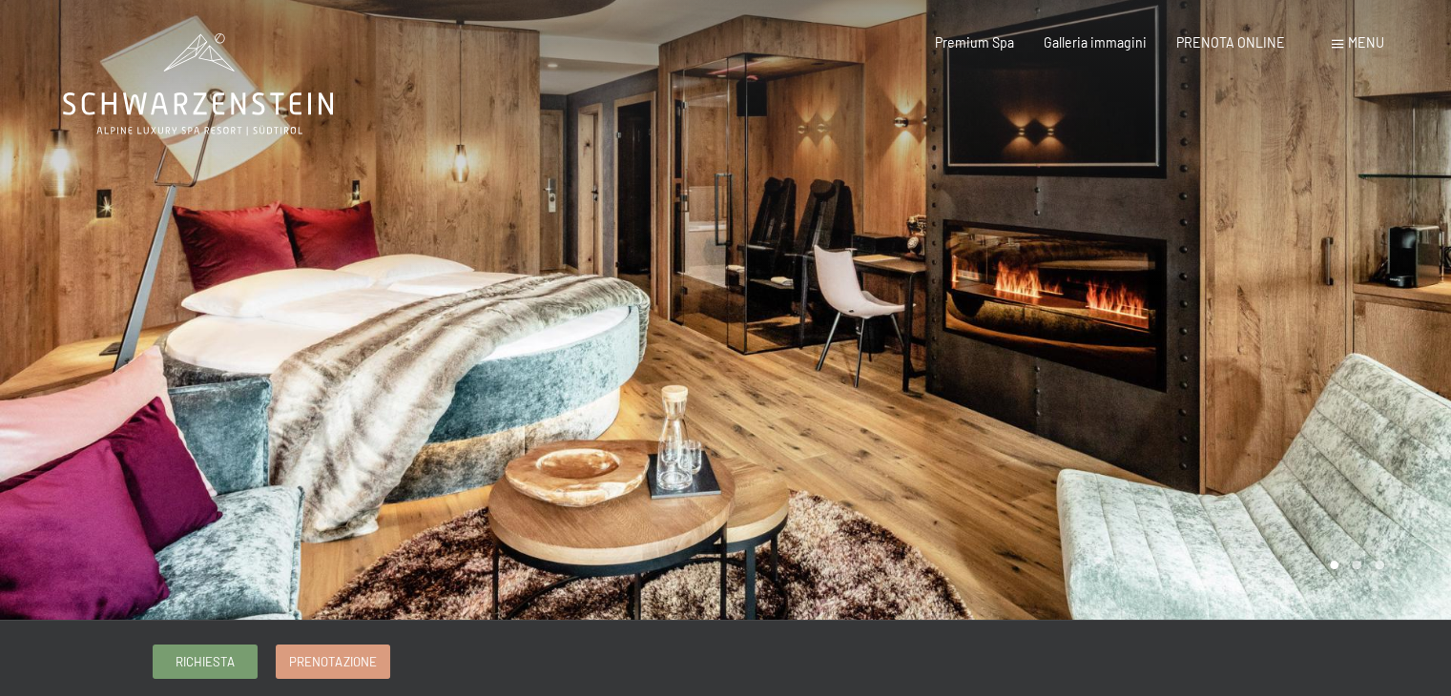
click at [1068, 394] on div at bounding box center [1089, 310] width 726 height 620
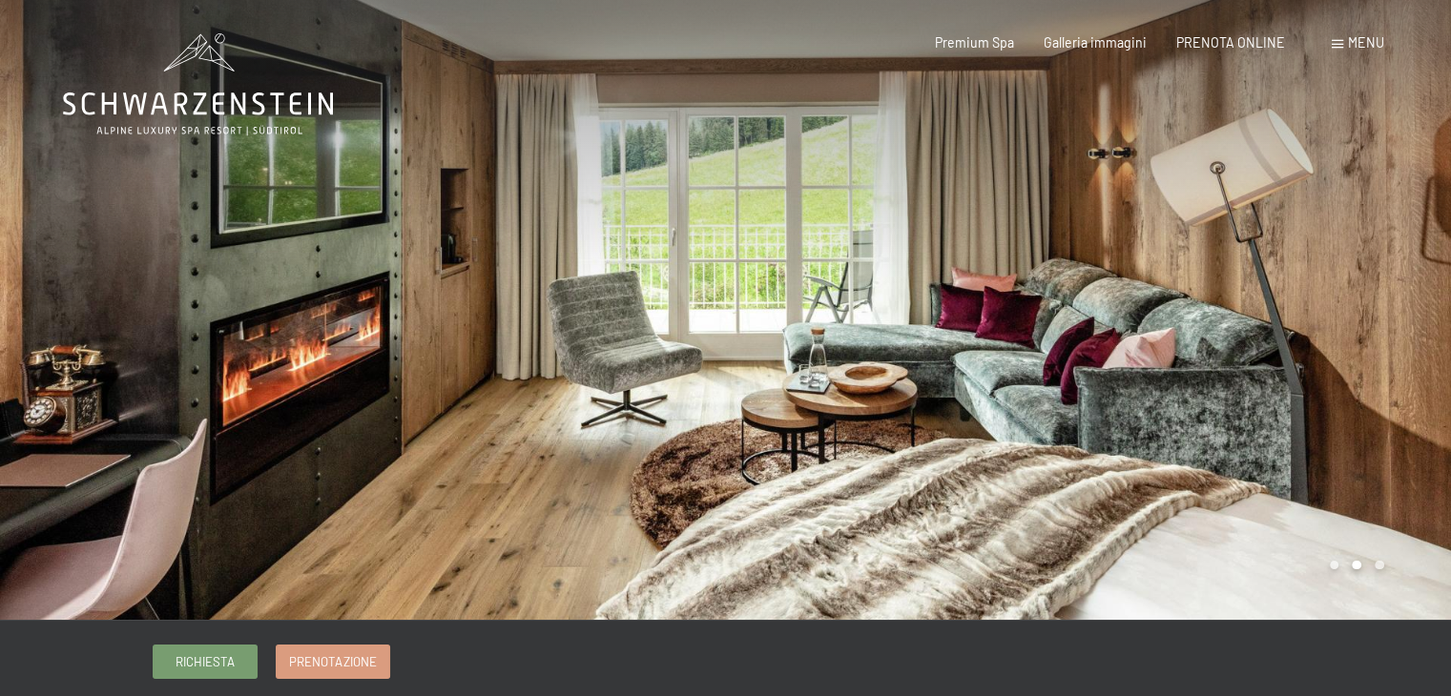
click at [1068, 394] on div at bounding box center [1089, 310] width 726 height 620
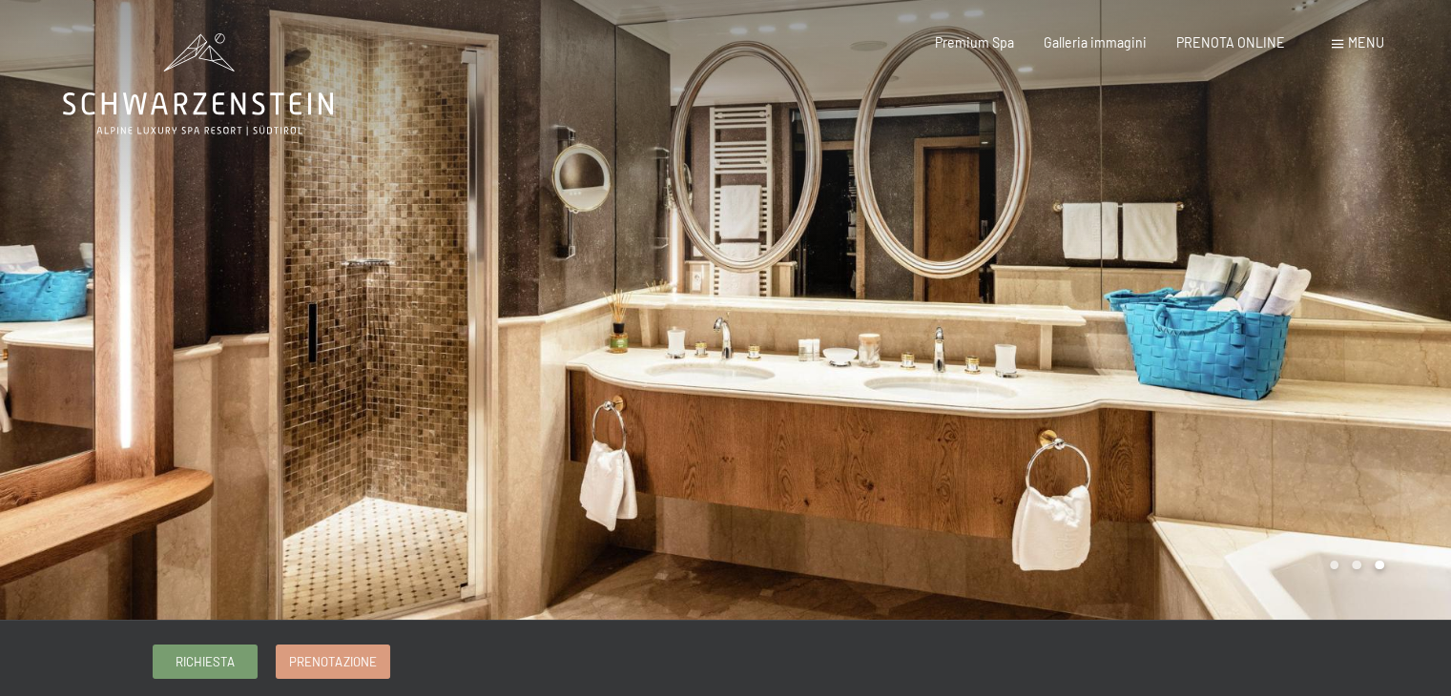
click at [1068, 394] on div at bounding box center [1089, 310] width 726 height 620
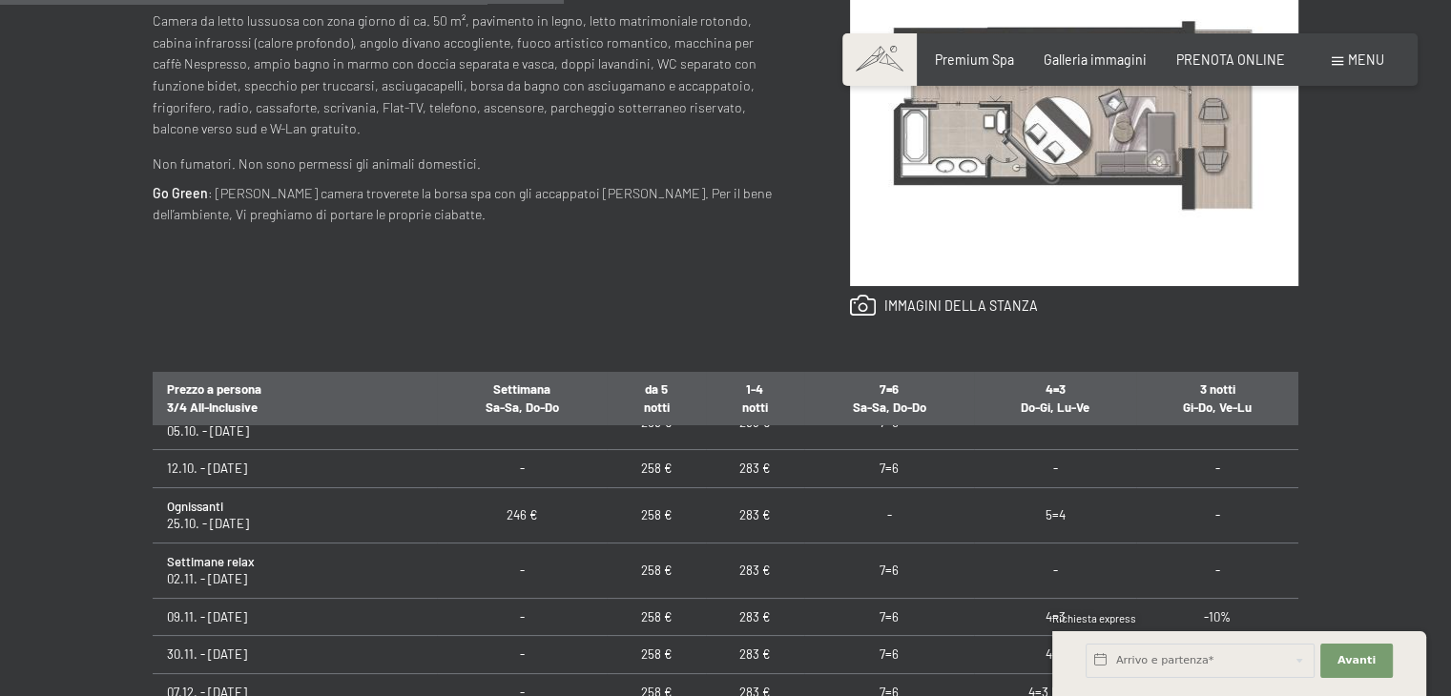
scroll to position [34, 0]
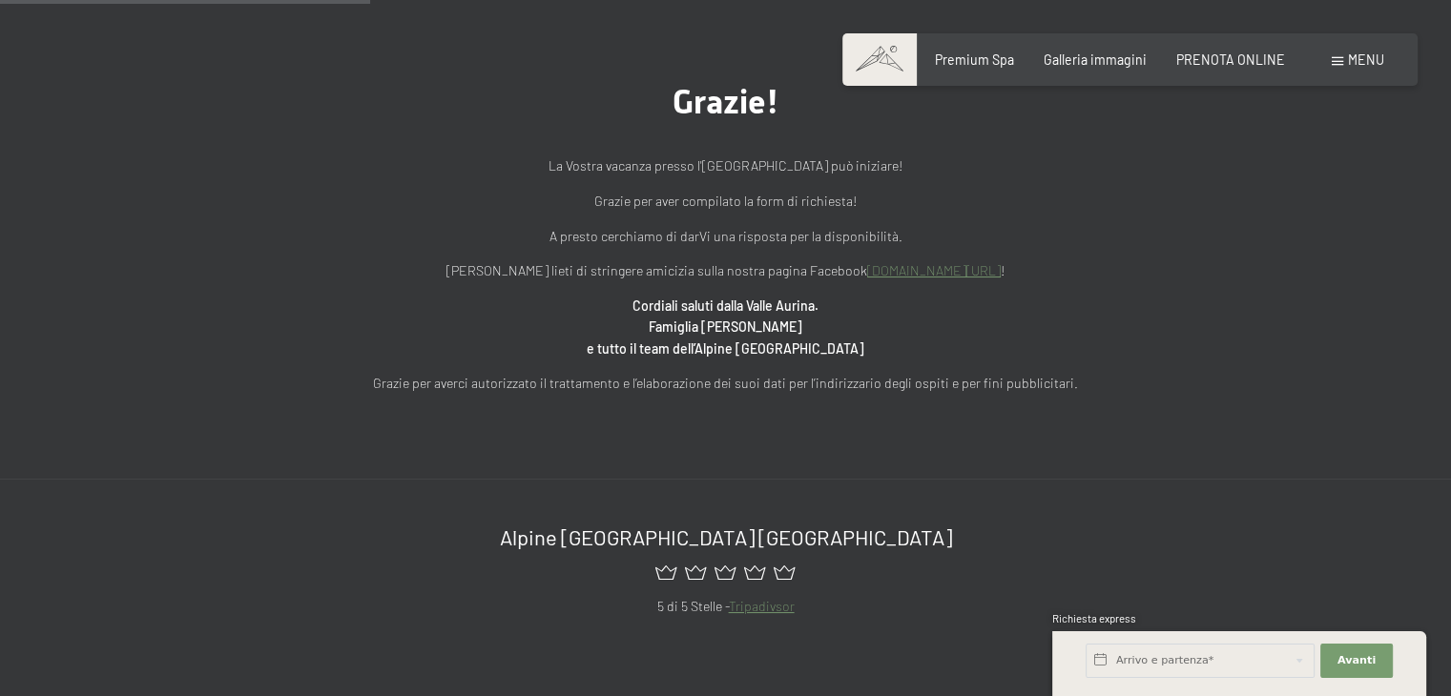
scroll to position [624, 0]
click at [1103, 60] on span "Galleria immagini" at bounding box center [1094, 57] width 103 height 16
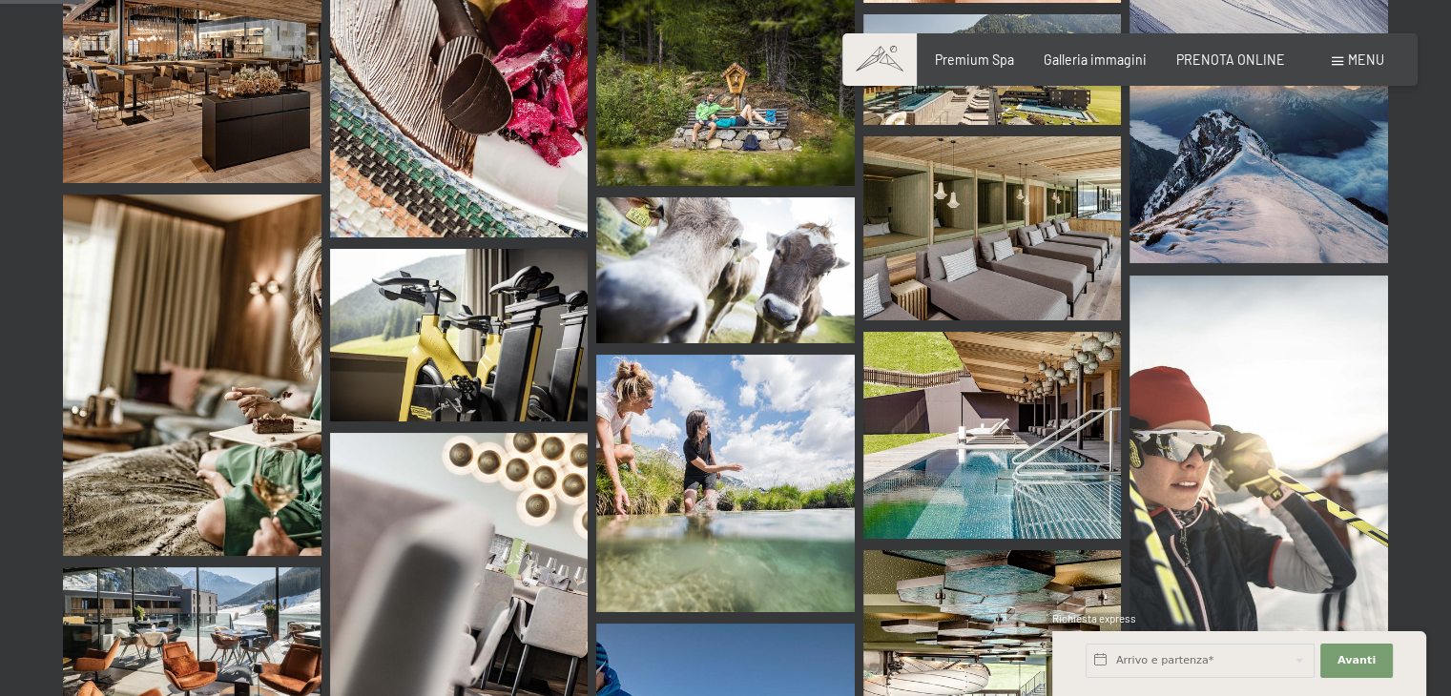
scroll to position [1056, 0]
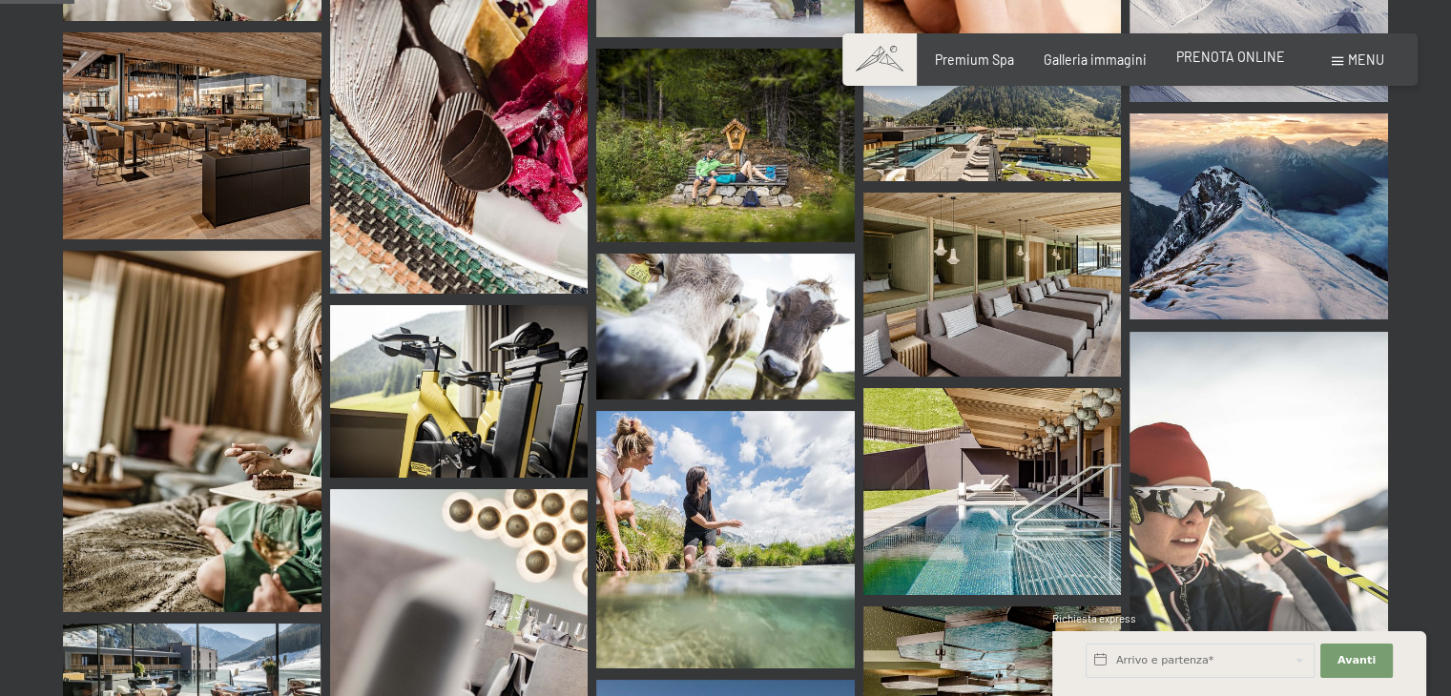
click at [1259, 60] on span "PRENOTA ONLINE" at bounding box center [1230, 57] width 109 height 16
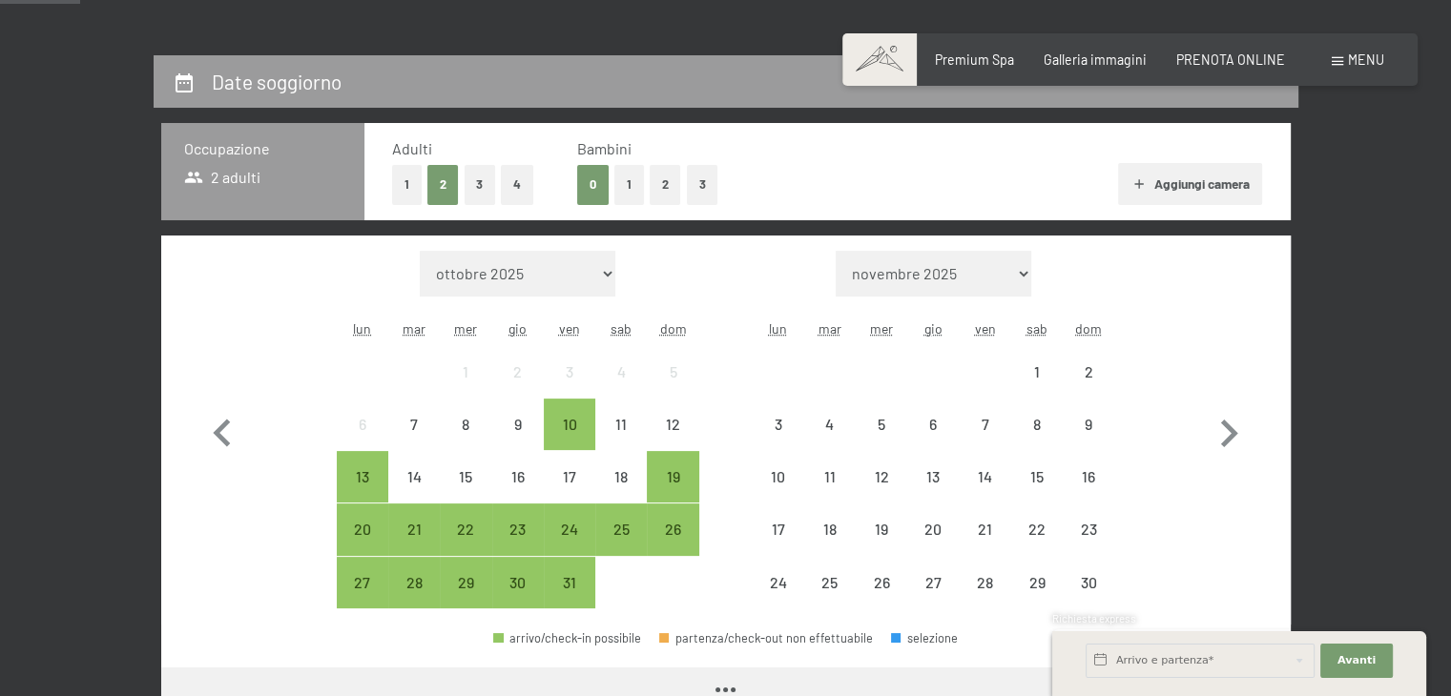
scroll to position [361, 0]
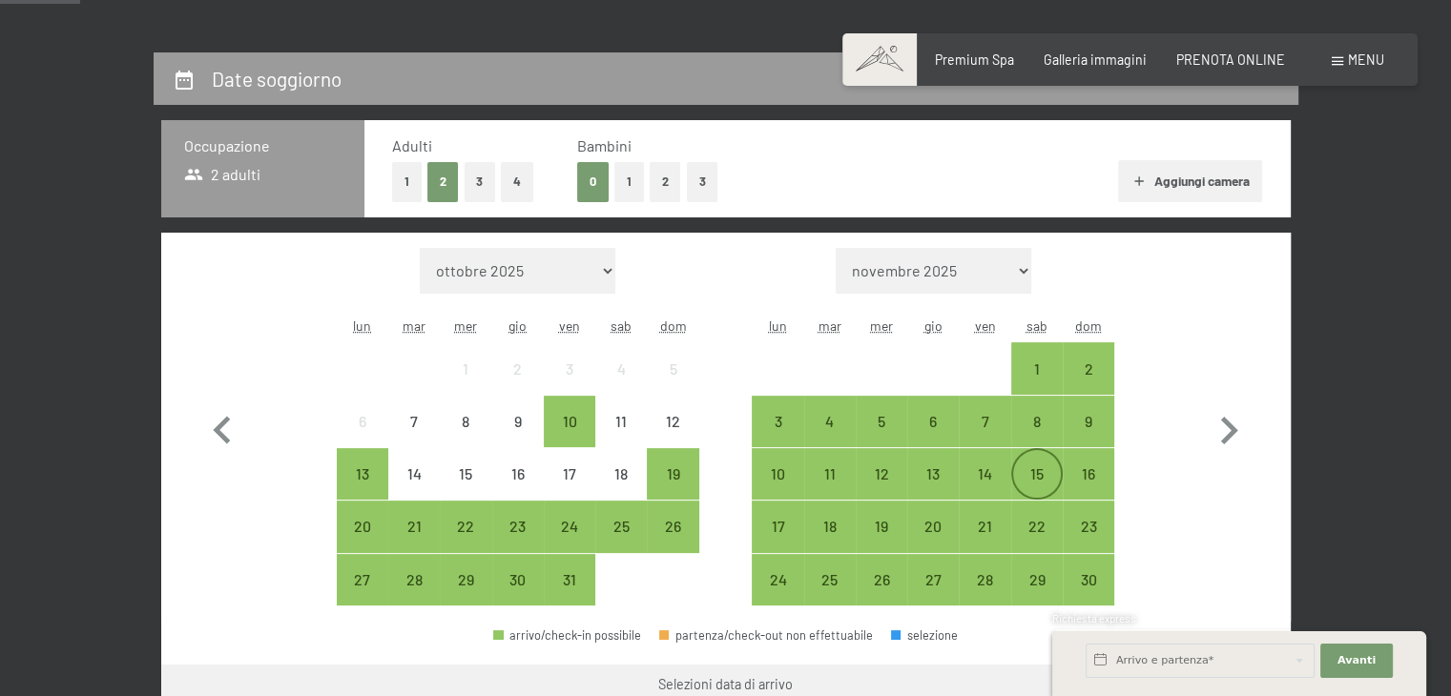
click at [1017, 469] on div "15" at bounding box center [1037, 490] width 48 height 48
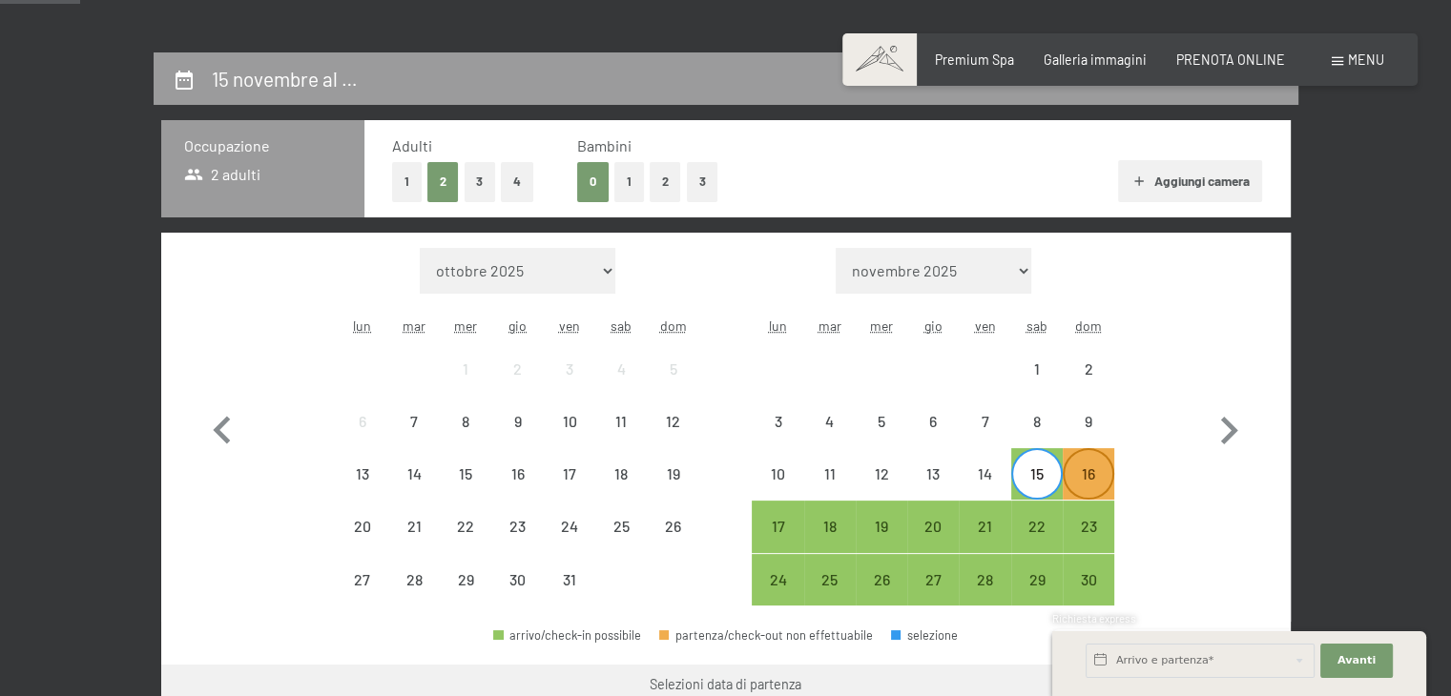
click at [1069, 485] on div "16" at bounding box center [1088, 490] width 48 height 48
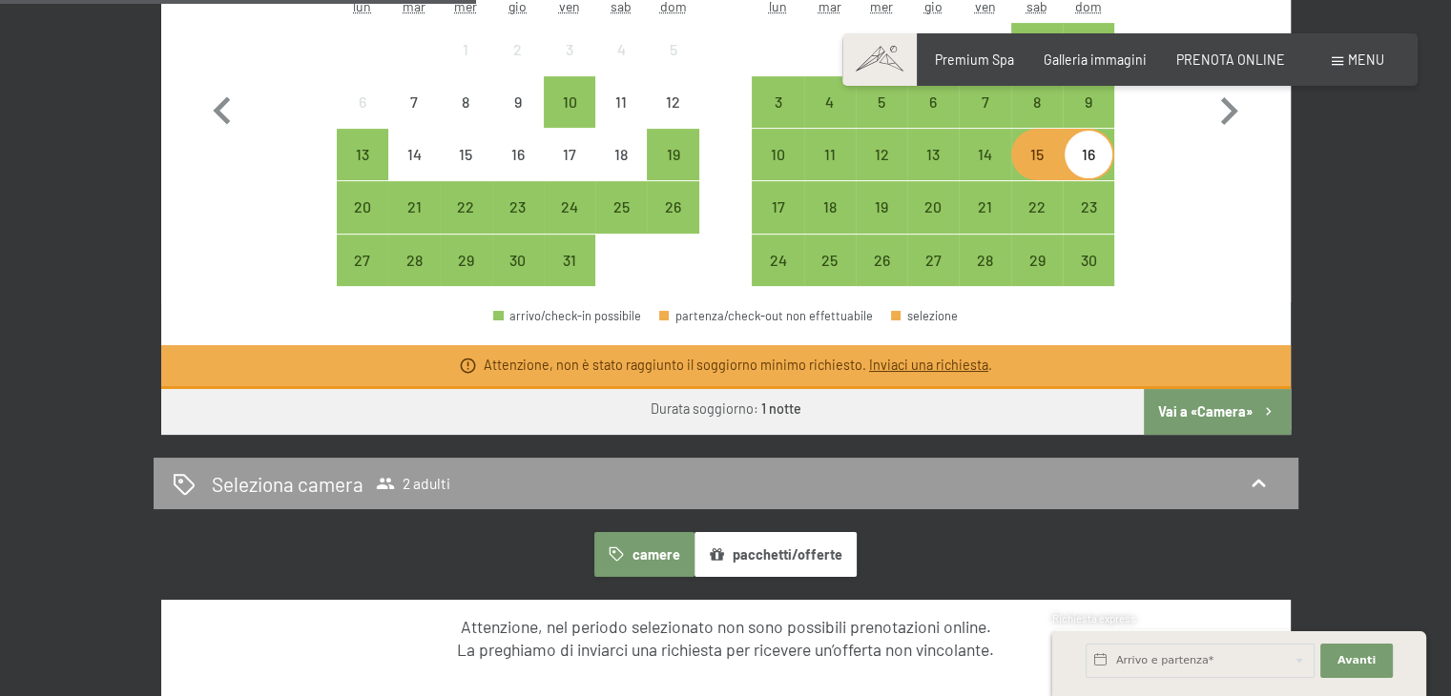
scroll to position [708, 0]
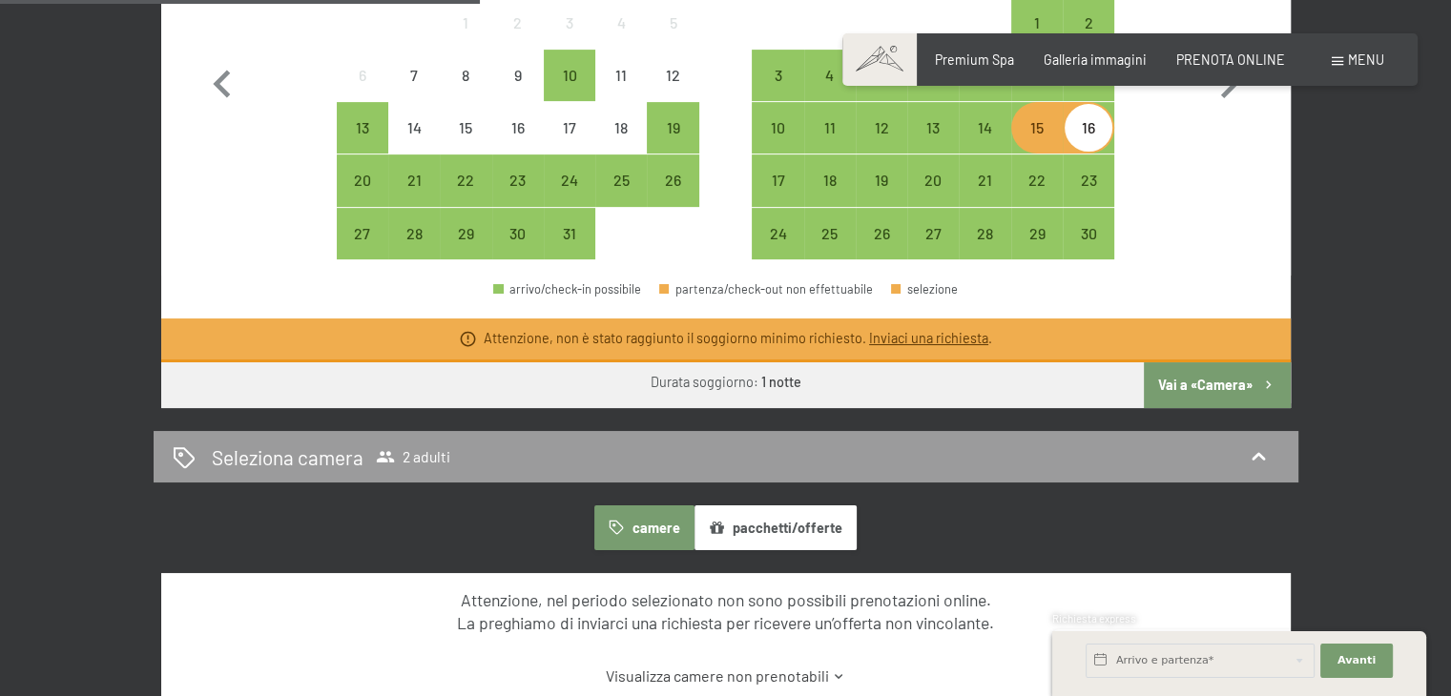
click at [1232, 385] on button "Vai a «Camera»" at bounding box center [1217, 385] width 146 height 46
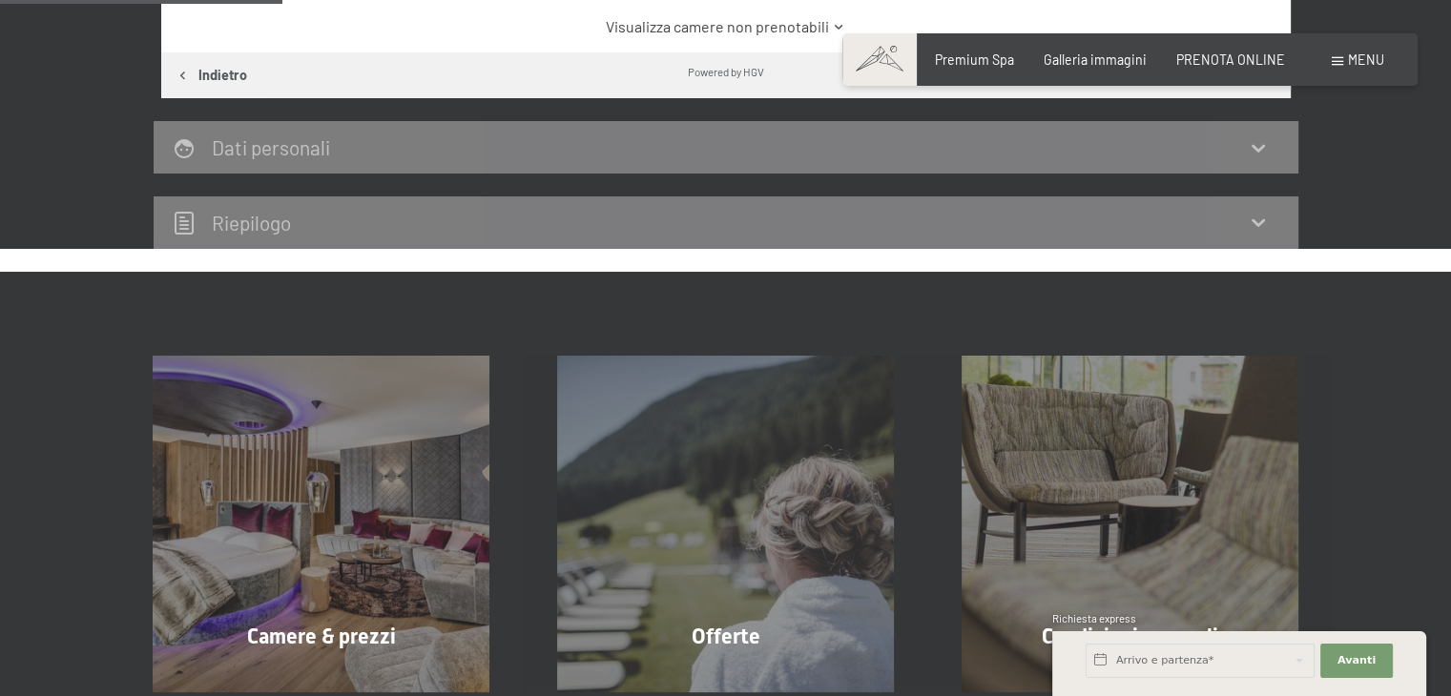
scroll to position [413, 0]
